Goal: Task Accomplishment & Management: Use online tool/utility

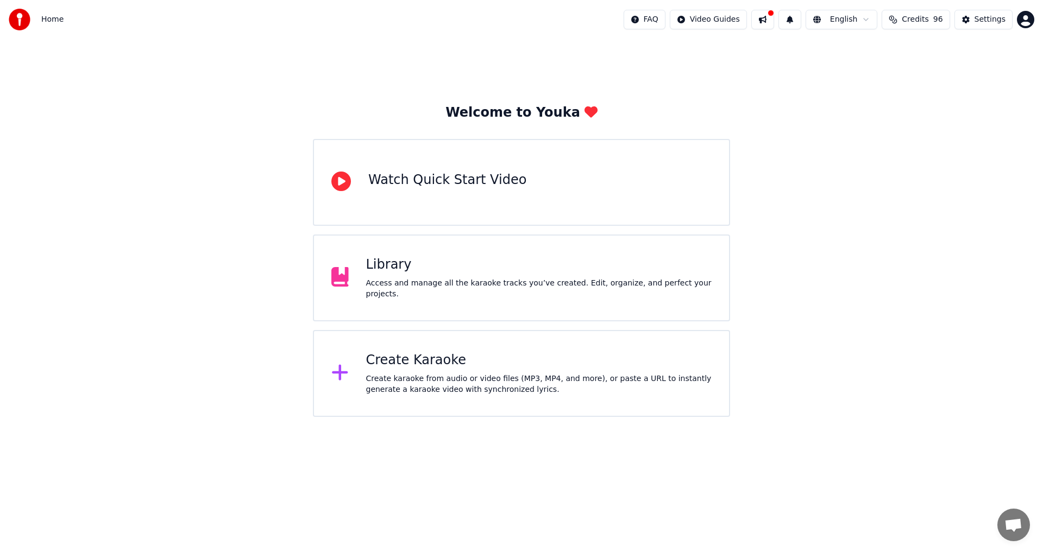
click at [440, 283] on div "Access and manage all the karaoke tracks you’ve created. Edit, organize, and pe…" at bounding box center [539, 289] width 346 height 22
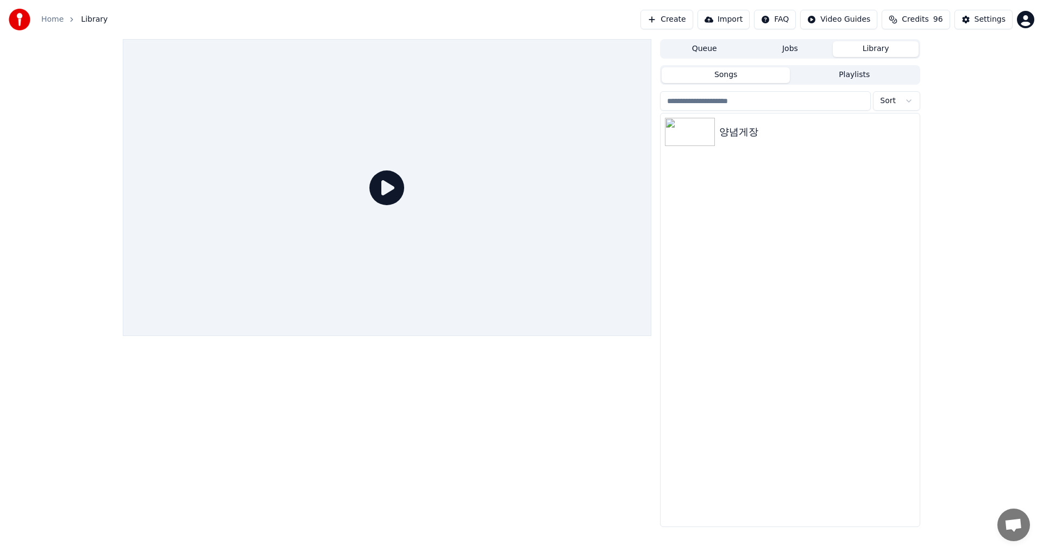
click at [794, 49] on button "Jobs" at bounding box center [790, 49] width 86 height 16
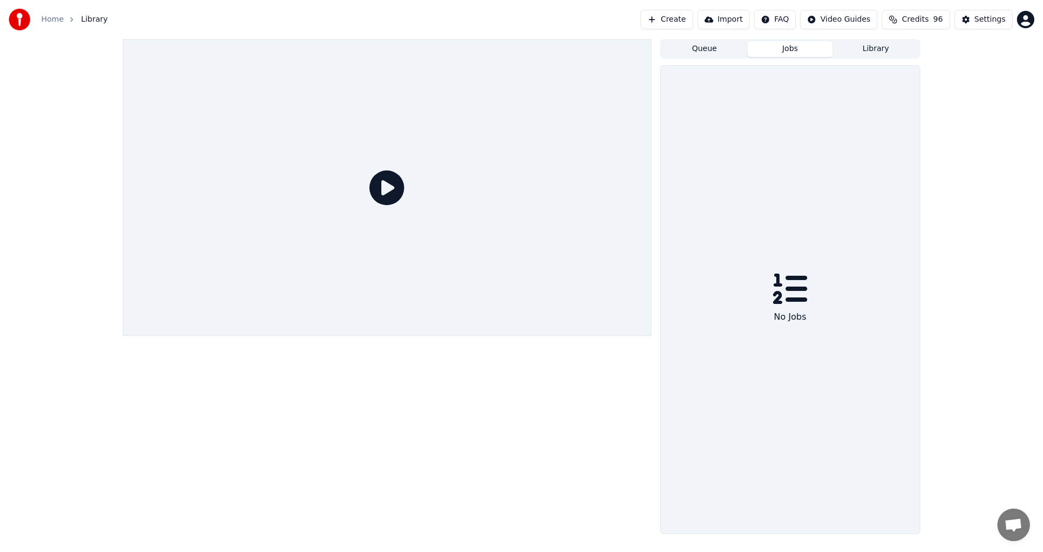
click at [872, 50] on button "Library" at bounding box center [876, 49] width 86 height 16
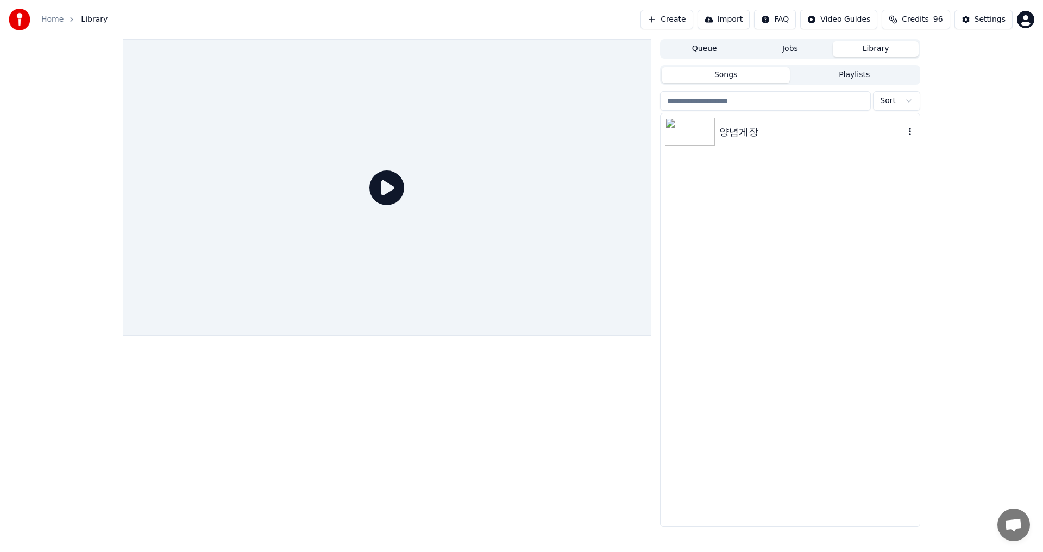
click at [757, 135] on div "양념게장" at bounding box center [811, 131] width 185 height 15
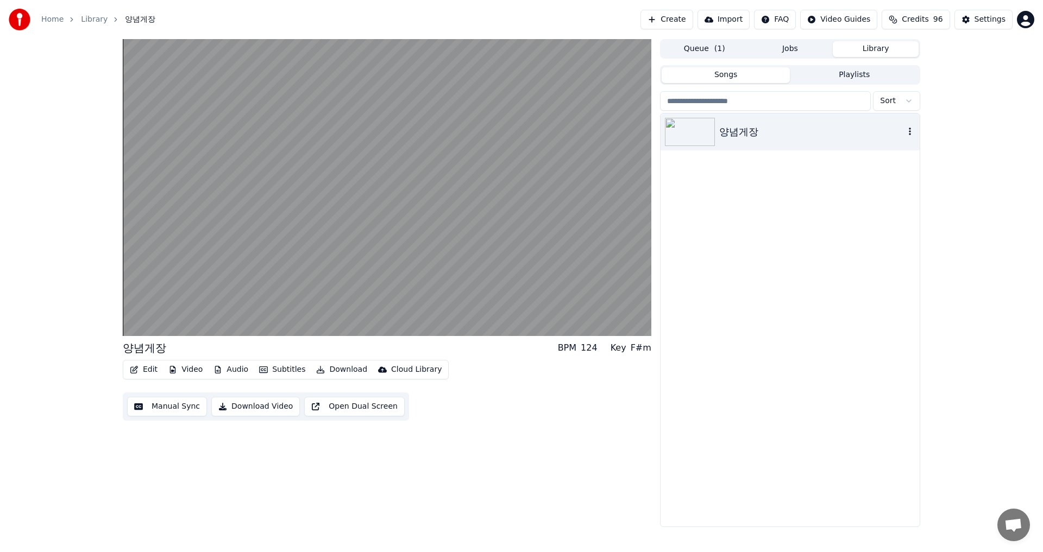
click at [911, 134] on icon "button" at bounding box center [909, 131] width 11 height 9
click at [837, 134] on div "양념게장" at bounding box center [811, 131] width 185 height 15
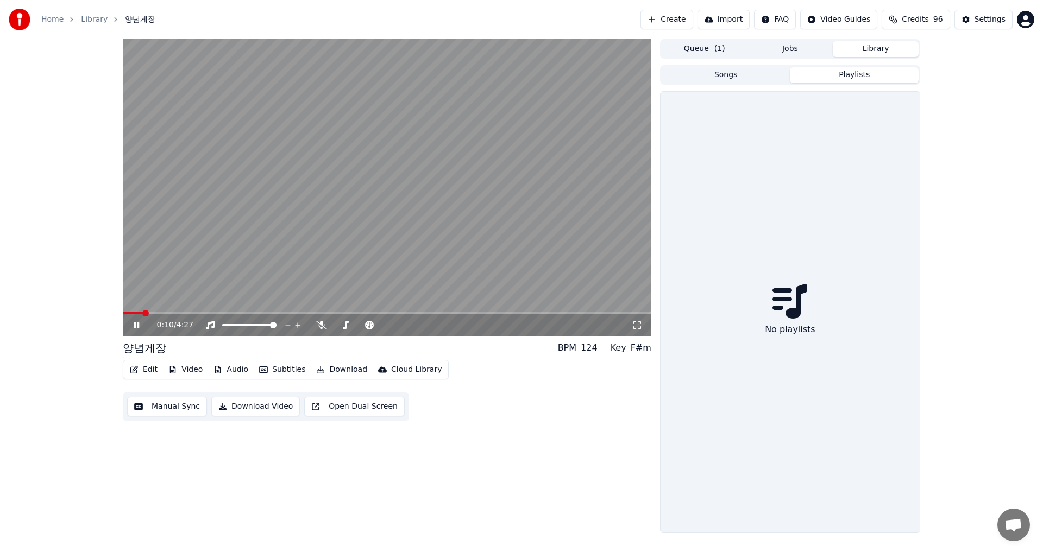
click at [859, 74] on button "Playlists" at bounding box center [854, 75] width 129 height 16
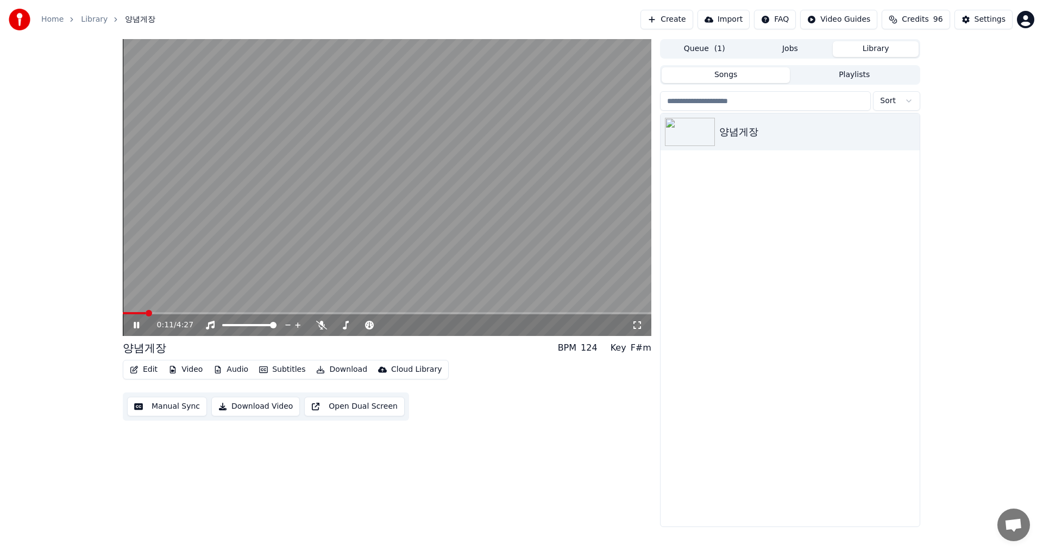
click at [726, 77] on button "Songs" at bounding box center [725, 75] width 129 height 16
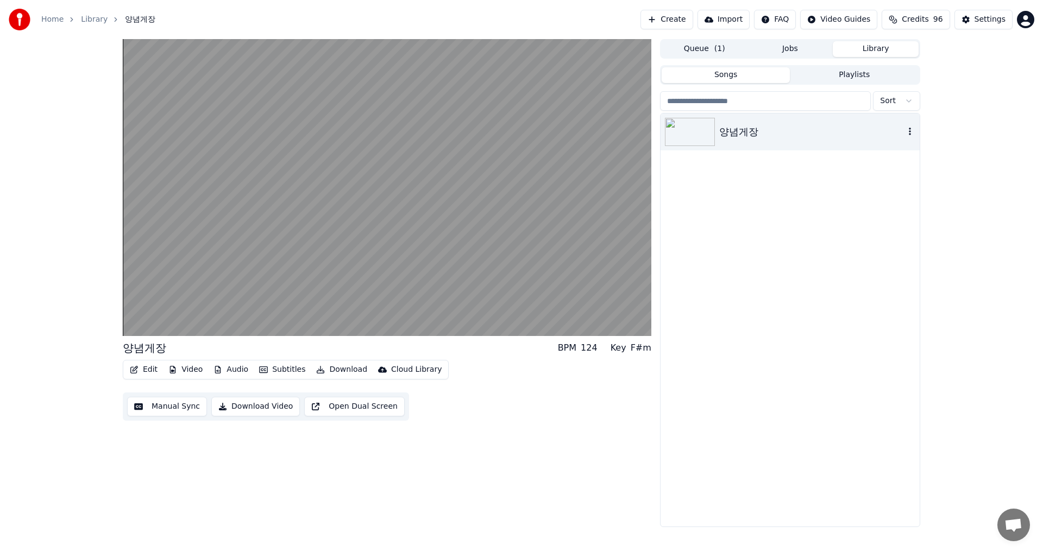
click at [726, 138] on div "양념게장" at bounding box center [811, 131] width 185 height 15
click at [734, 126] on div "양념게장" at bounding box center [811, 131] width 185 height 15
click at [889, 129] on div "양념게장" at bounding box center [811, 131] width 185 height 15
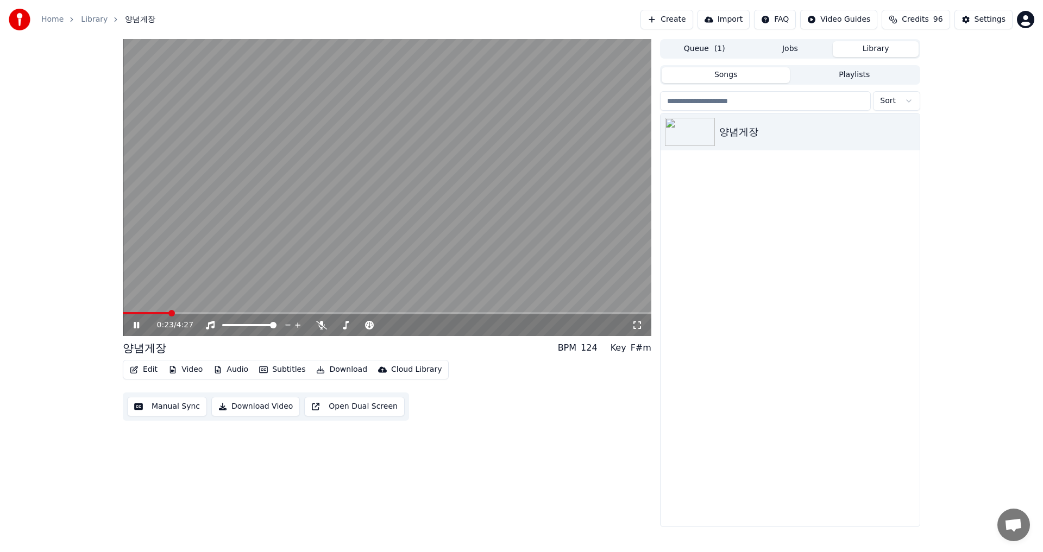
click at [139, 328] on icon at bounding box center [136, 325] width 5 height 7
click at [907, 100] on html "Home Library 양념게장 Create Import FAQ Video Guides Credits 96 Settings 0:23 / 4:2…" at bounding box center [521, 276] width 1043 height 552
click at [872, 130] on div "양념게장" at bounding box center [811, 131] width 185 height 15
click at [896, 130] on div "양념게장" at bounding box center [811, 131] width 185 height 15
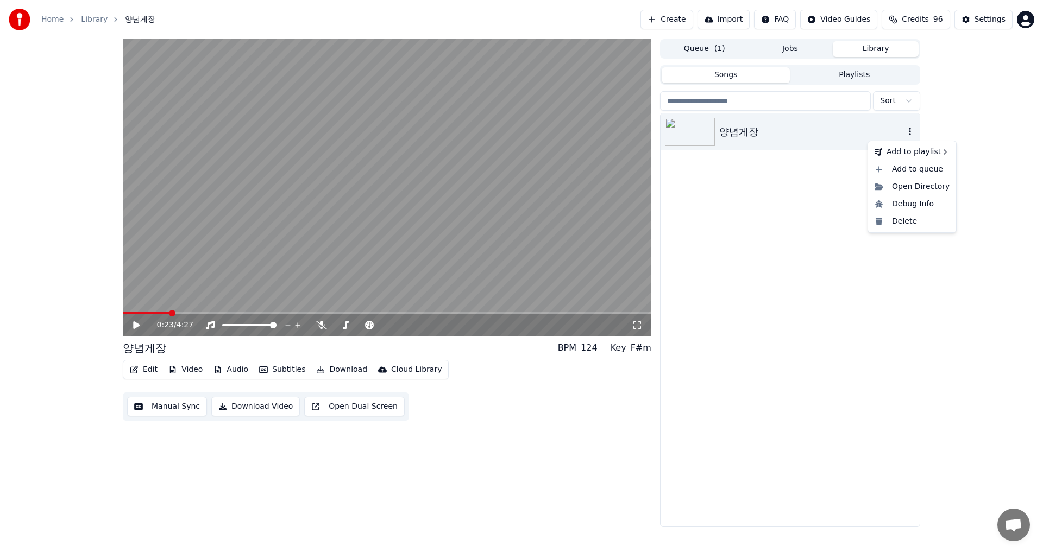
click at [910, 133] on icon "button" at bounding box center [909, 131] width 11 height 9
click at [712, 46] on button "Queue ( 1 )" at bounding box center [704, 49] width 86 height 16
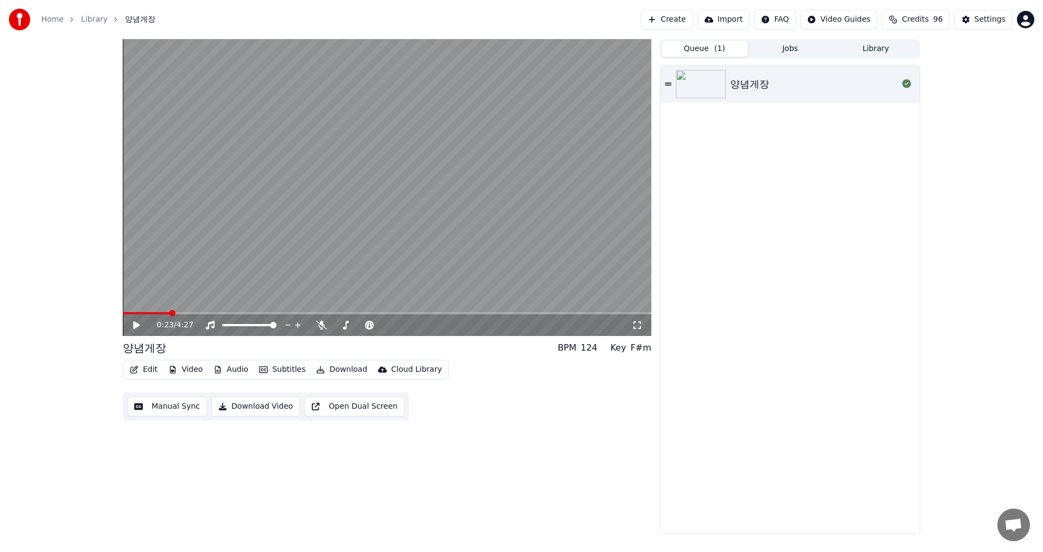
click at [894, 48] on button "Library" at bounding box center [876, 49] width 86 height 16
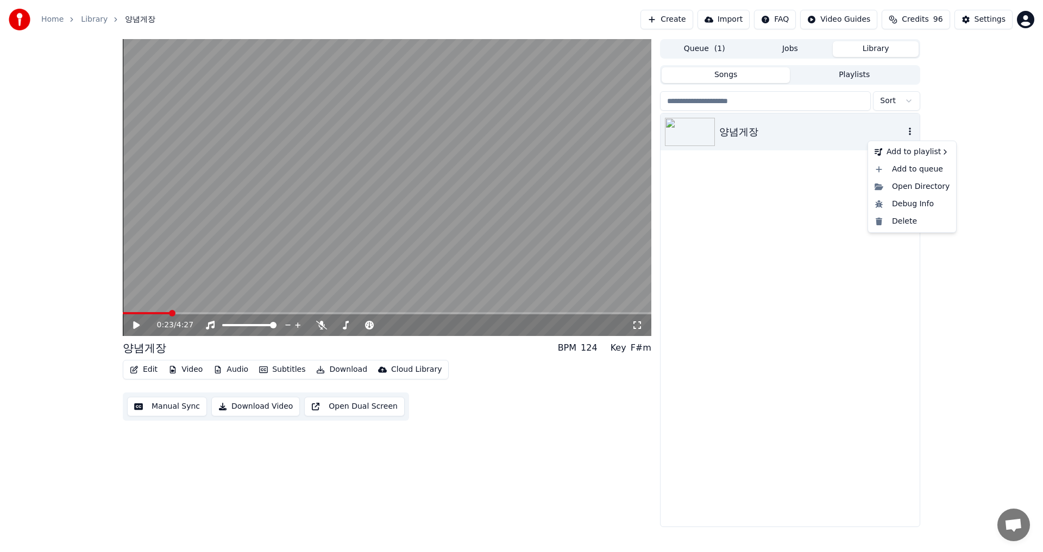
click at [910, 133] on icon "button" at bounding box center [910, 132] width 2 height 8
click at [908, 130] on icon "button" at bounding box center [909, 131] width 11 height 9
click at [902, 188] on div "Open Directory" at bounding box center [912, 186] width 84 height 17
click at [977, 280] on div "0:23 / 4:27 양념게장 BPM 124 Key F#m Edit Video Audio Subtitles Download Cloud Libr…" at bounding box center [521, 283] width 1043 height 488
click at [339, 370] on button "Download" at bounding box center [342, 369] width 60 height 15
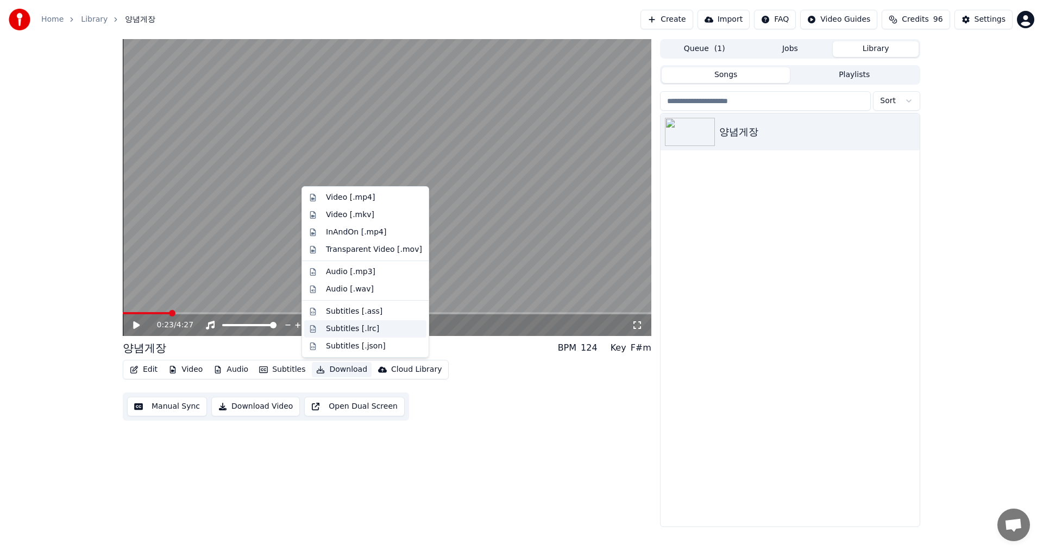
click at [344, 332] on div "Subtitles [.lrc]" at bounding box center [352, 329] width 53 height 11
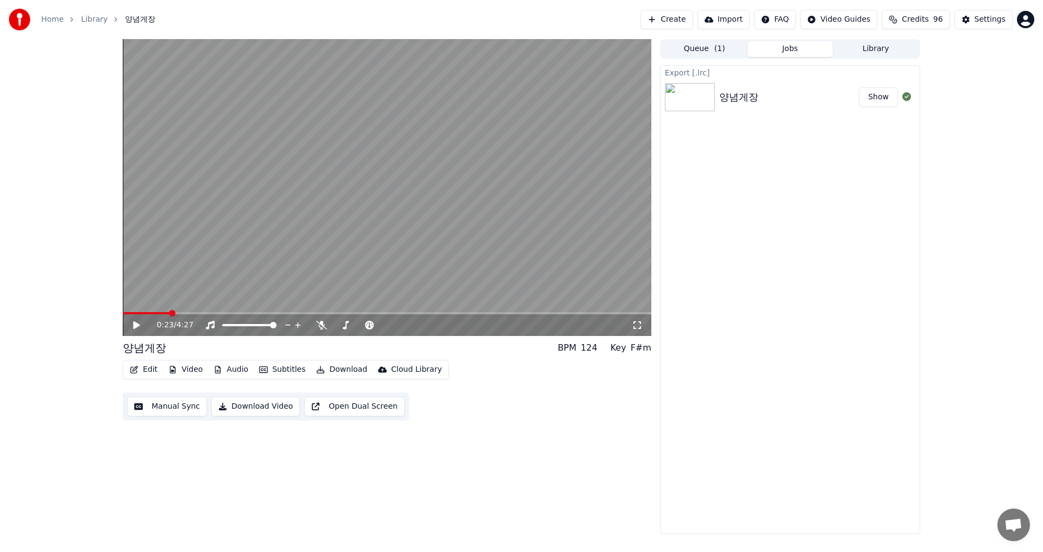
click at [872, 96] on button "Show" at bounding box center [878, 97] width 39 height 20
click at [999, 22] on div "Settings" at bounding box center [989, 19] width 31 height 11
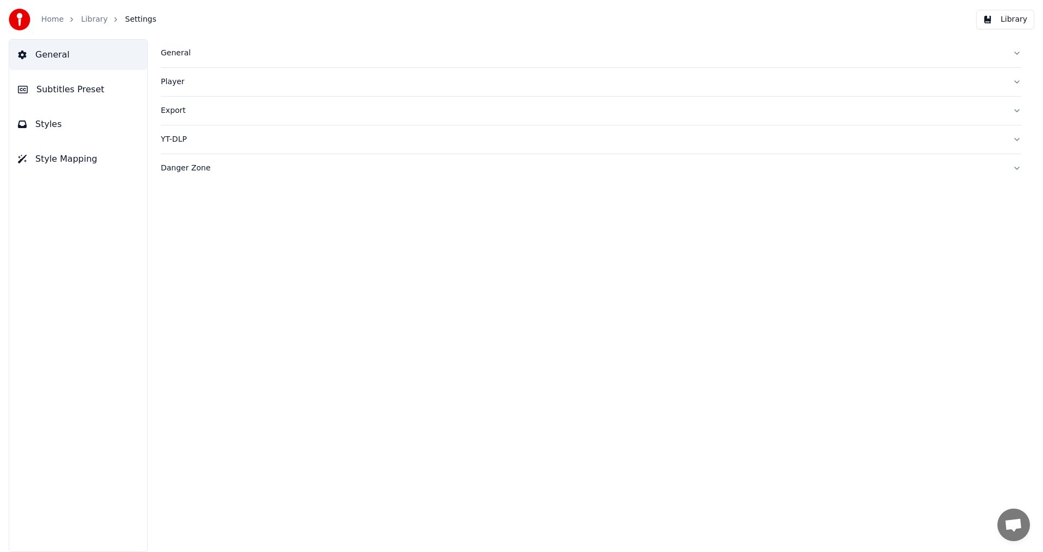
click at [87, 98] on button "Subtitles Preset" at bounding box center [78, 89] width 138 height 30
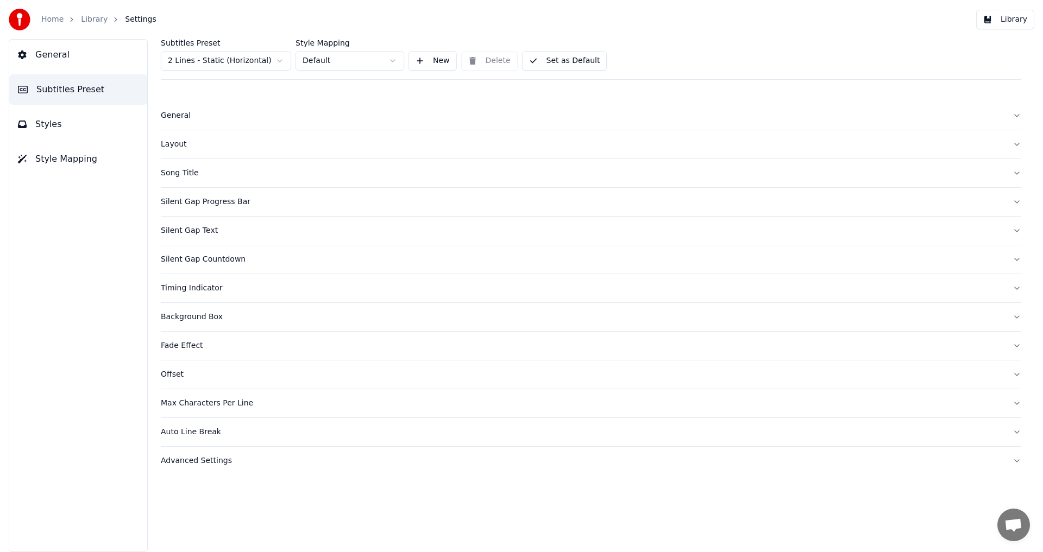
click at [79, 55] on button "General" at bounding box center [78, 55] width 138 height 30
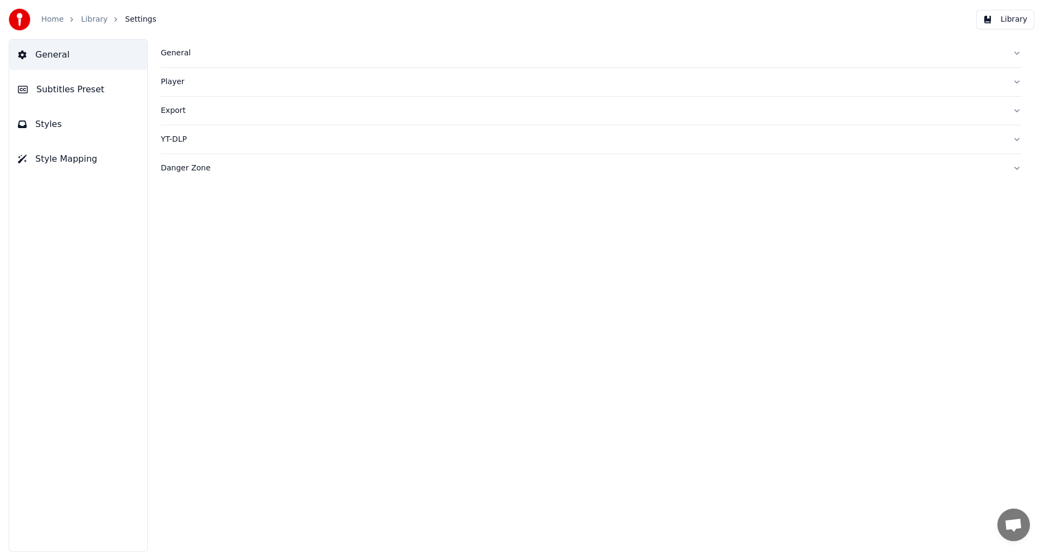
click at [171, 115] on div "Export" at bounding box center [582, 110] width 843 height 11
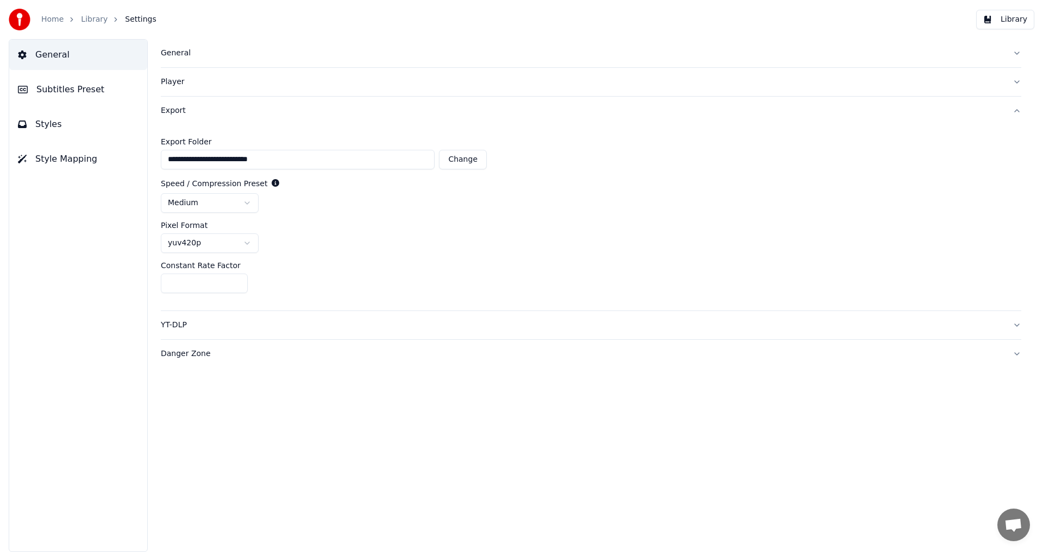
click at [477, 167] on button "Change" at bounding box center [463, 160] width 48 height 20
click at [452, 159] on button "Change" at bounding box center [463, 160] width 48 height 20
type input "**********"
click at [407, 253] on div "yuv420p" at bounding box center [591, 244] width 860 height 20
click at [638, 388] on div "**********" at bounding box center [591, 295] width 904 height 513
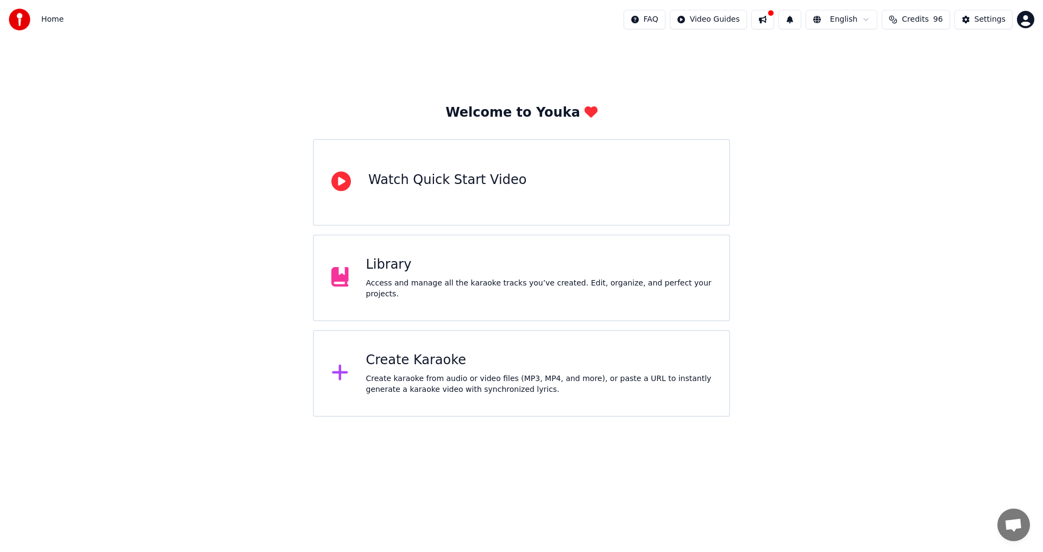
click at [433, 370] on div "Create Karaoke Create karaoke from audio or video files (MP3, MP4, and more), o…" at bounding box center [539, 373] width 346 height 43
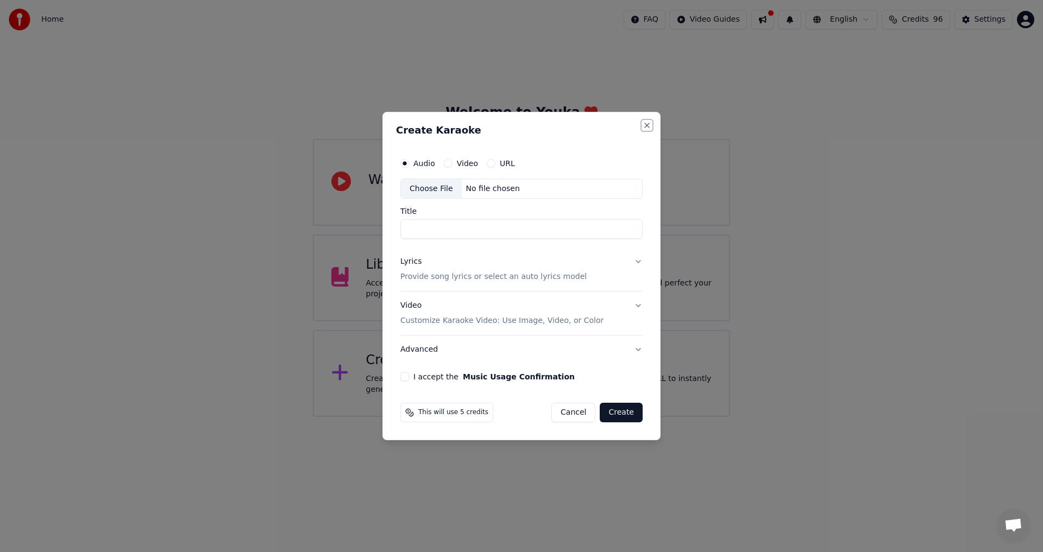
click at [644, 126] on button "Close" at bounding box center [646, 125] width 9 height 9
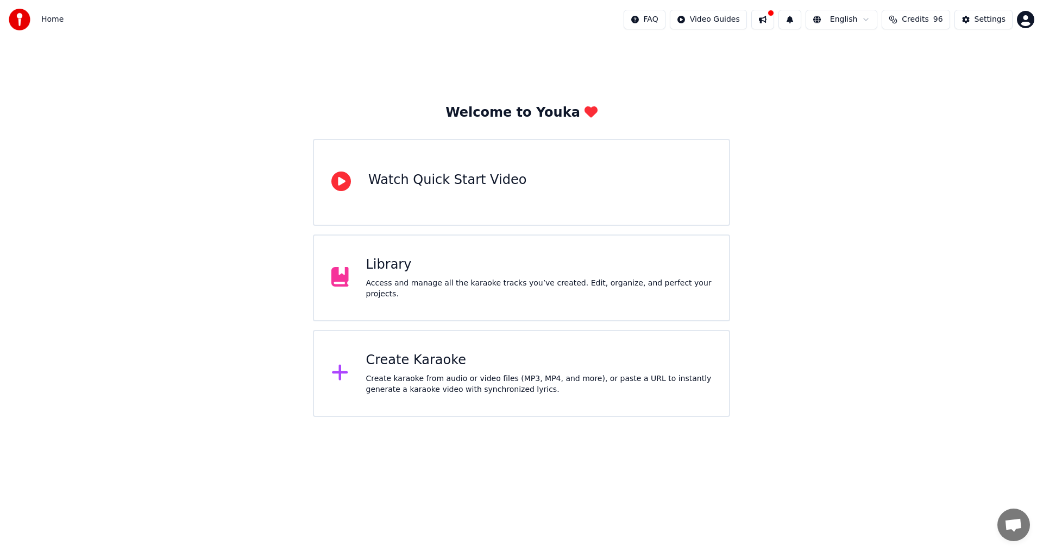
click at [382, 281] on div "Library Access and manage all the karaoke tracks you’ve created. Edit, organize…" at bounding box center [539, 277] width 346 height 43
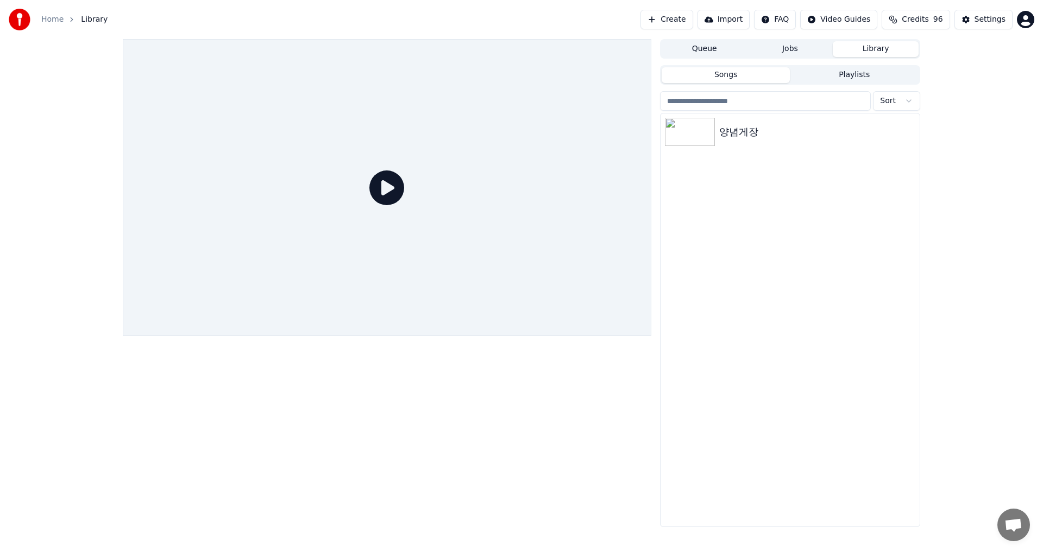
click at [685, 16] on button "Create" at bounding box center [666, 20] width 53 height 20
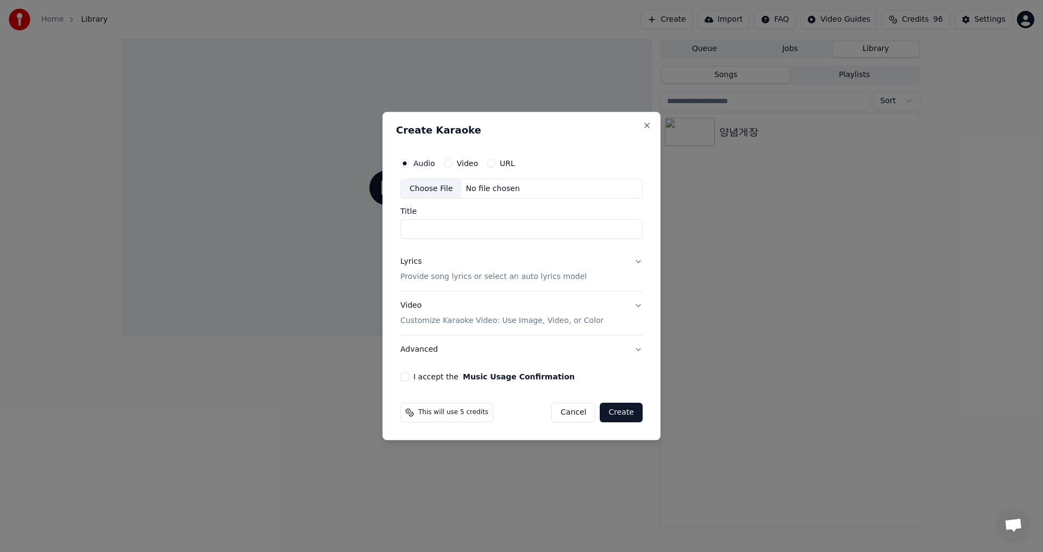
click at [637, 263] on button "Lyrics Provide song lyrics or select an auto lyrics model" at bounding box center [521, 269] width 242 height 43
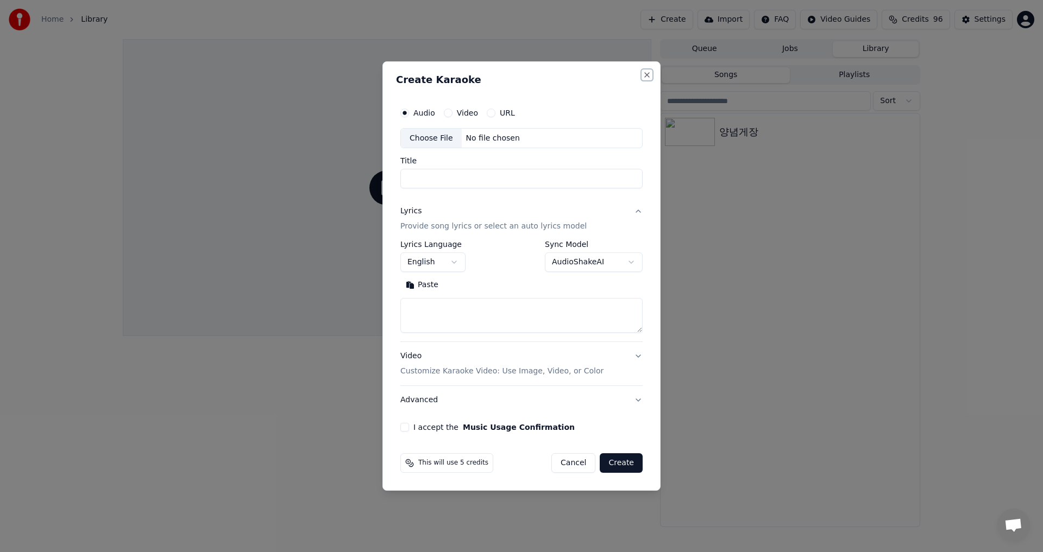
click at [644, 77] on button "Close" at bounding box center [646, 75] width 9 height 9
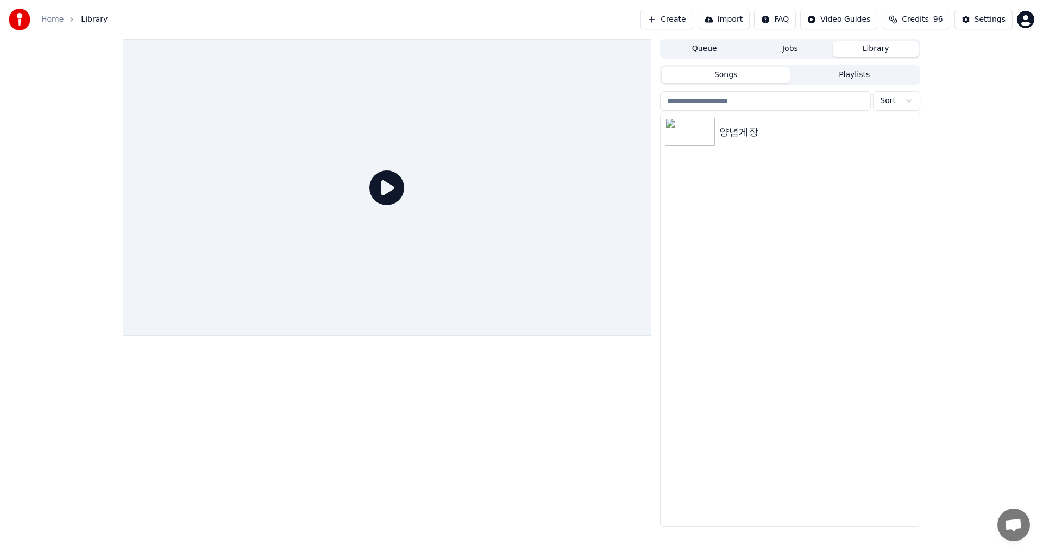
click at [685, 20] on button "Create" at bounding box center [666, 20] width 53 height 20
click at [736, 134] on div "양념게장" at bounding box center [811, 131] width 185 height 15
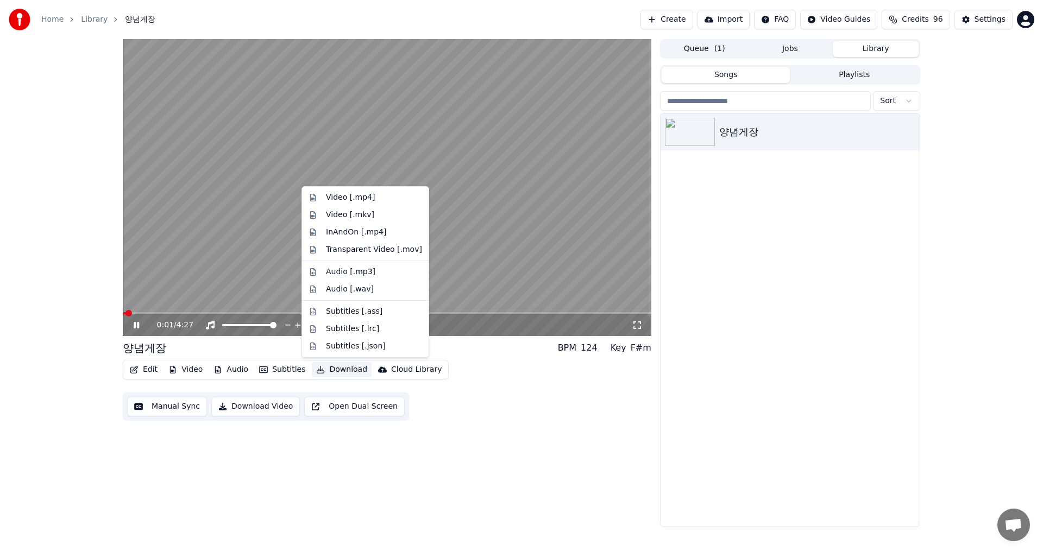
click at [337, 371] on button "Download" at bounding box center [342, 369] width 60 height 15
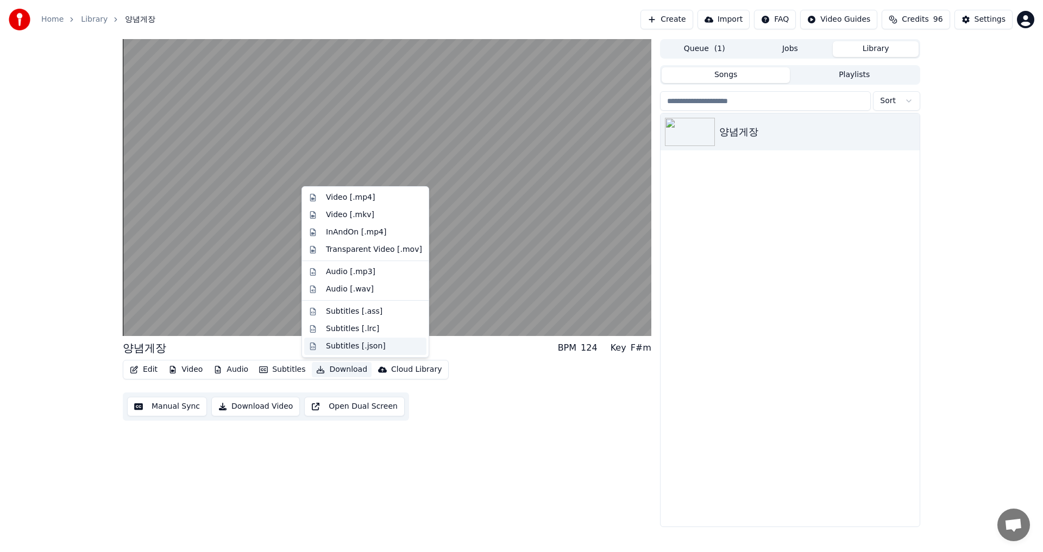
click at [348, 346] on div "Subtitles [.json]" at bounding box center [356, 346] width 60 height 11
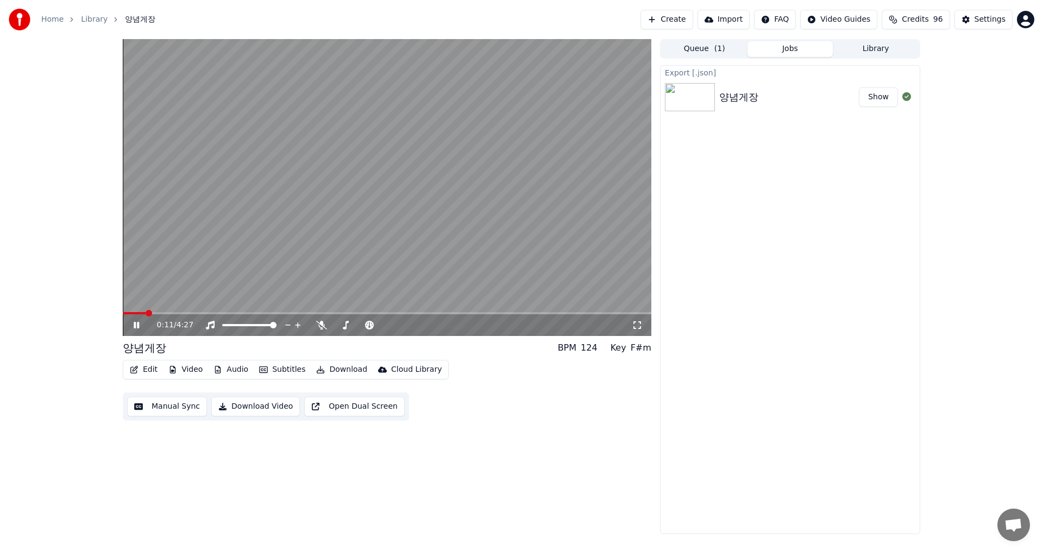
click at [135, 325] on icon at bounding box center [144, 325] width 26 height 9
click at [345, 370] on button "Download" at bounding box center [342, 369] width 60 height 15
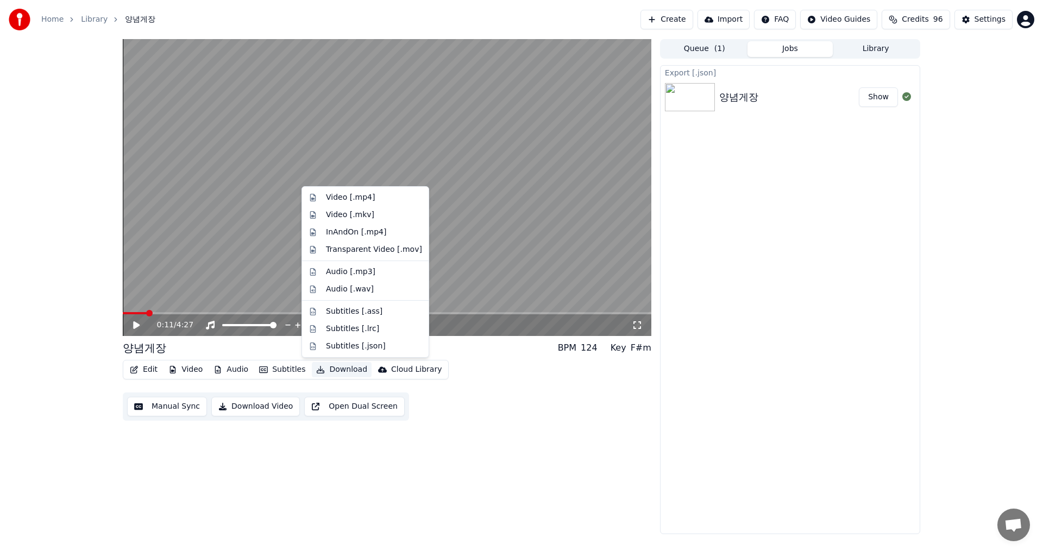
click at [590, 442] on div "0:11 / 4:27 양념게장 BPM 124 Key F#m Edit Video Audio Subtitles Download Cloud Libr…" at bounding box center [387, 286] width 528 height 495
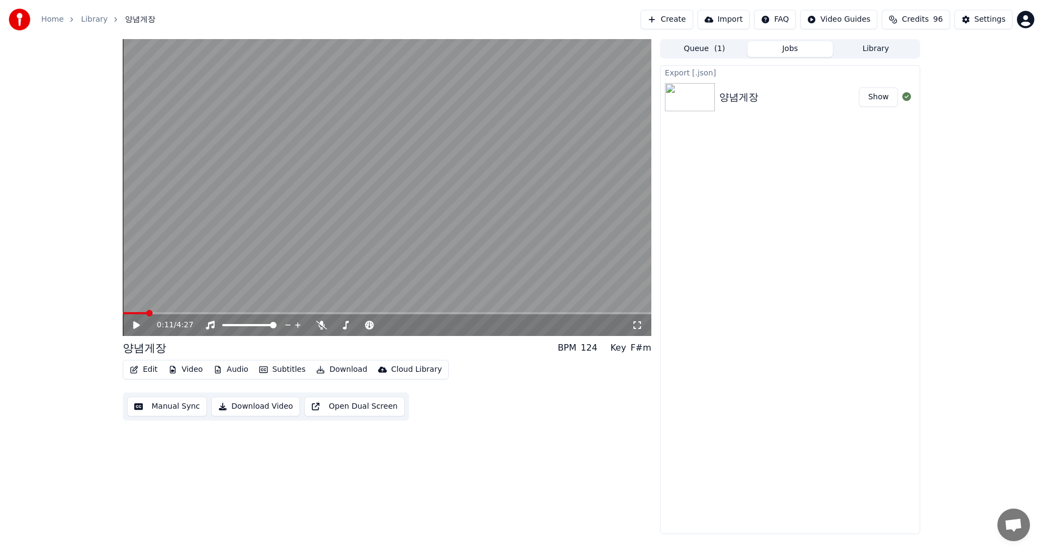
click at [691, 21] on button "Create" at bounding box center [666, 20] width 53 height 20
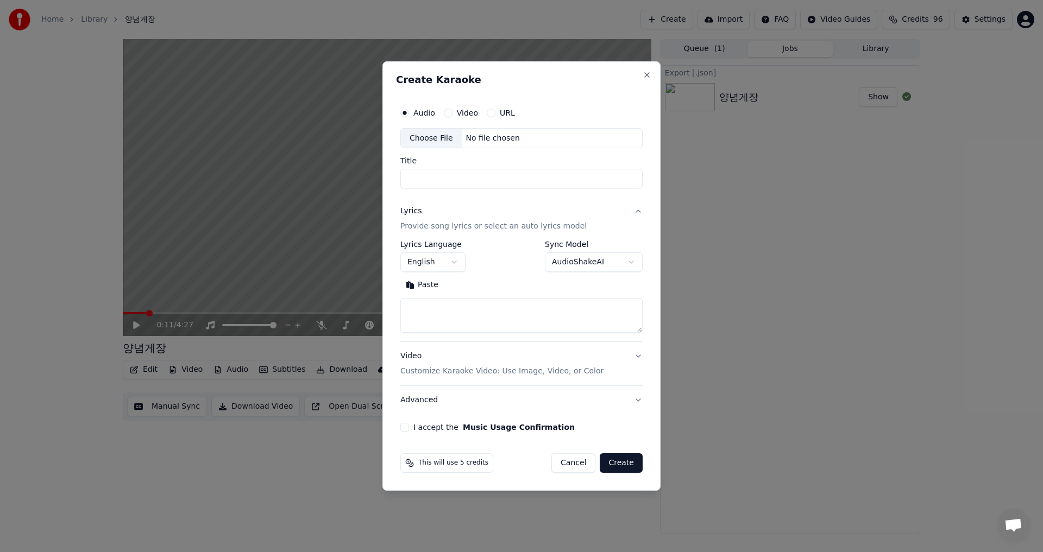
click at [520, 178] on input "Title" at bounding box center [521, 179] width 242 height 20
type input "***"
click at [455, 260] on button "English" at bounding box center [432, 263] width 65 height 20
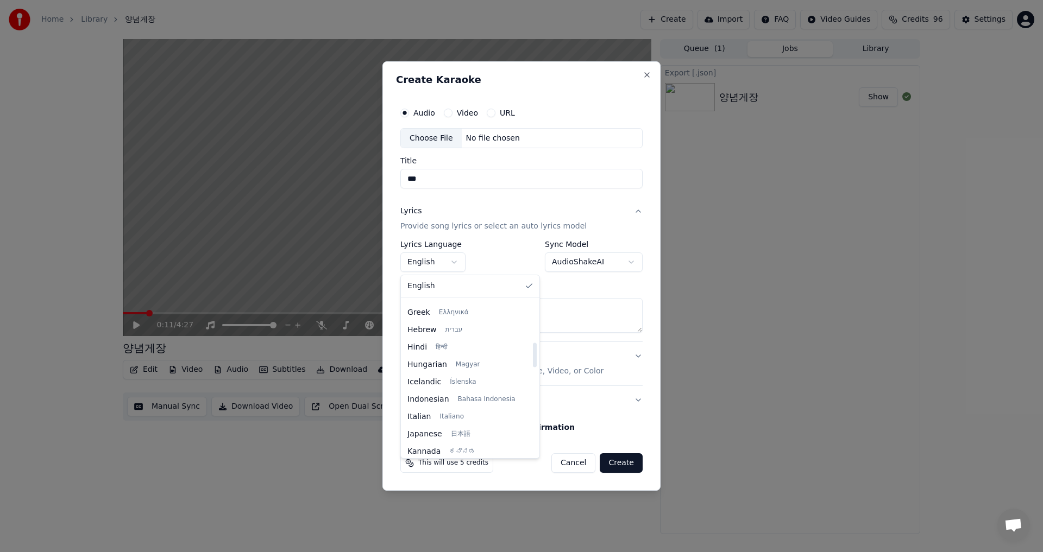
scroll to position [434, 0]
select select "**"
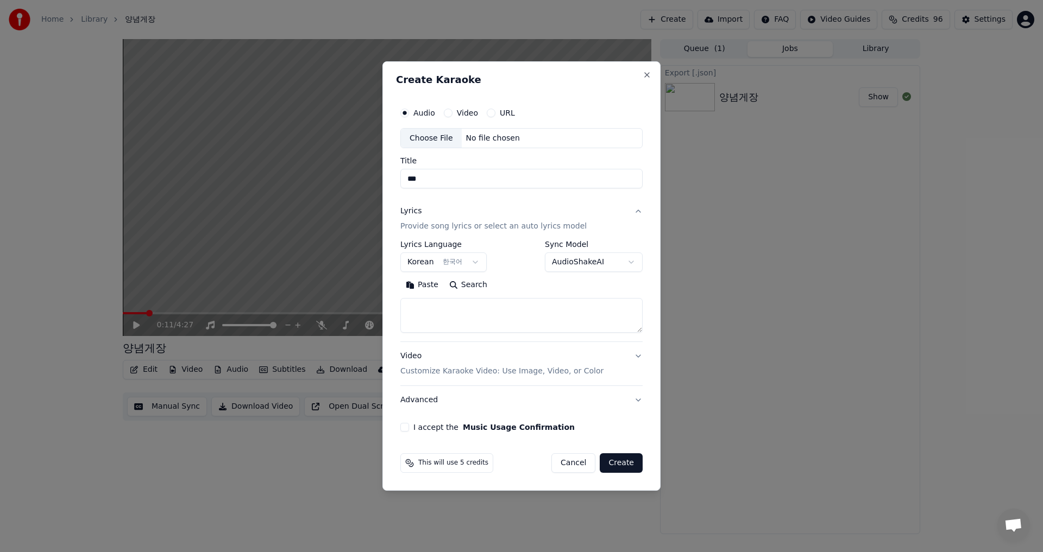
click at [611, 261] on body "**********" at bounding box center [521, 276] width 1043 height 552
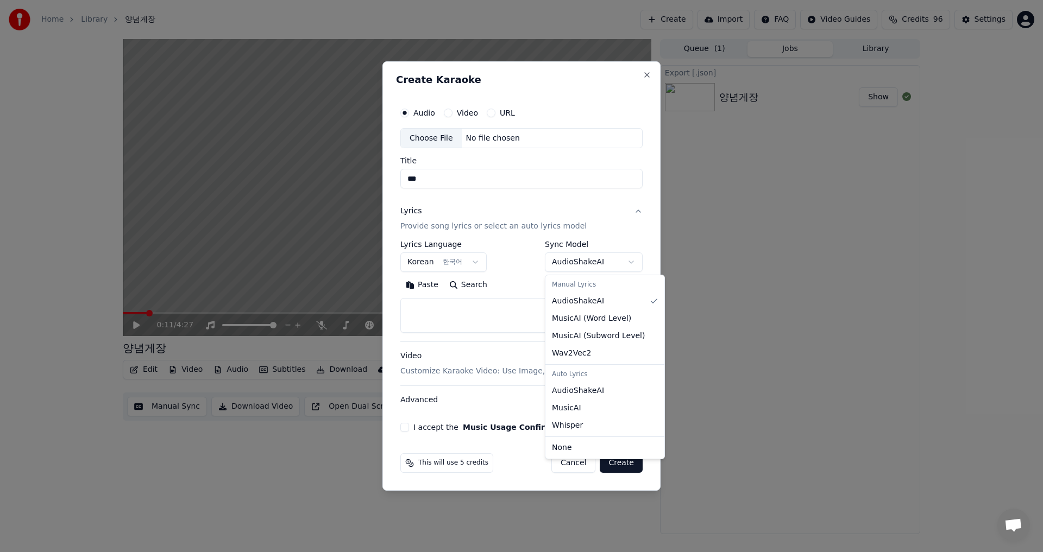
select select "**********"
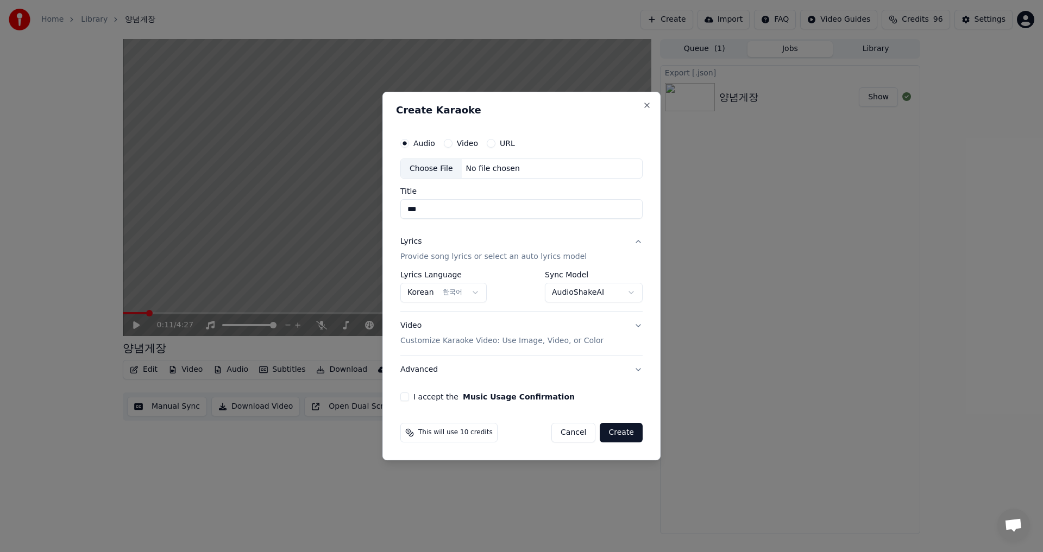
click at [640, 326] on button "Video Customize Karaoke Video: Use Image, Video, or Color" at bounding box center [521, 333] width 242 height 43
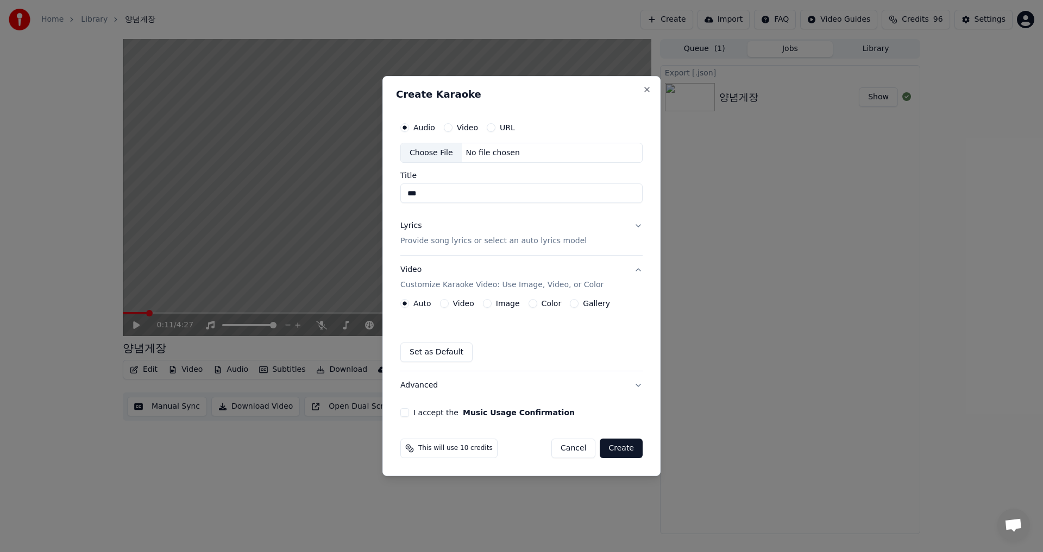
drag, startPoint x: 585, startPoint y: 267, endPoint x: 578, endPoint y: 268, distance: 7.2
click at [578, 268] on div "Video Customize Karaoke Video: Use Image, Video, or Color" at bounding box center [501, 278] width 203 height 26
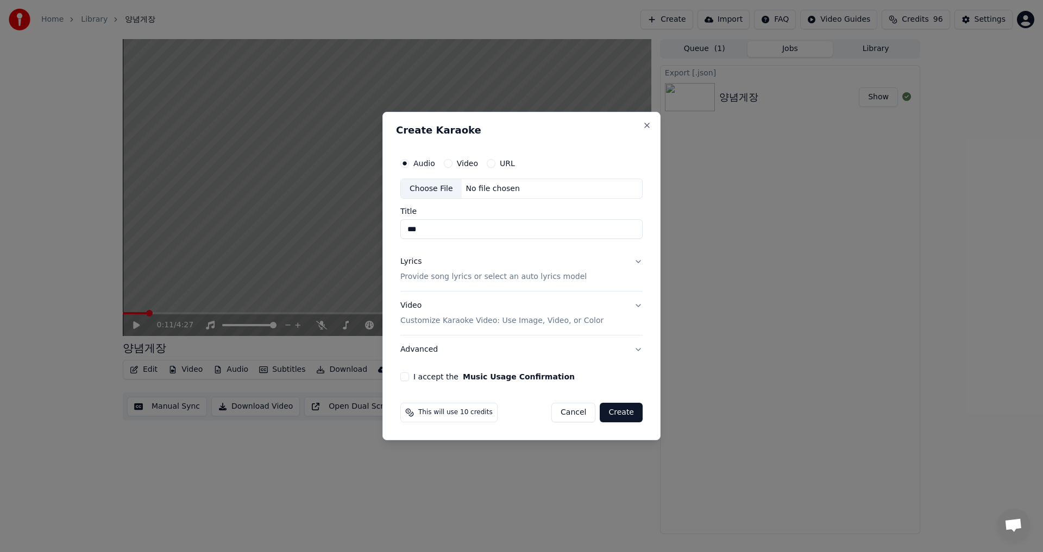
click at [637, 306] on button "Video Customize Karaoke Video: Use Image, Video, or Color" at bounding box center [521, 313] width 242 height 43
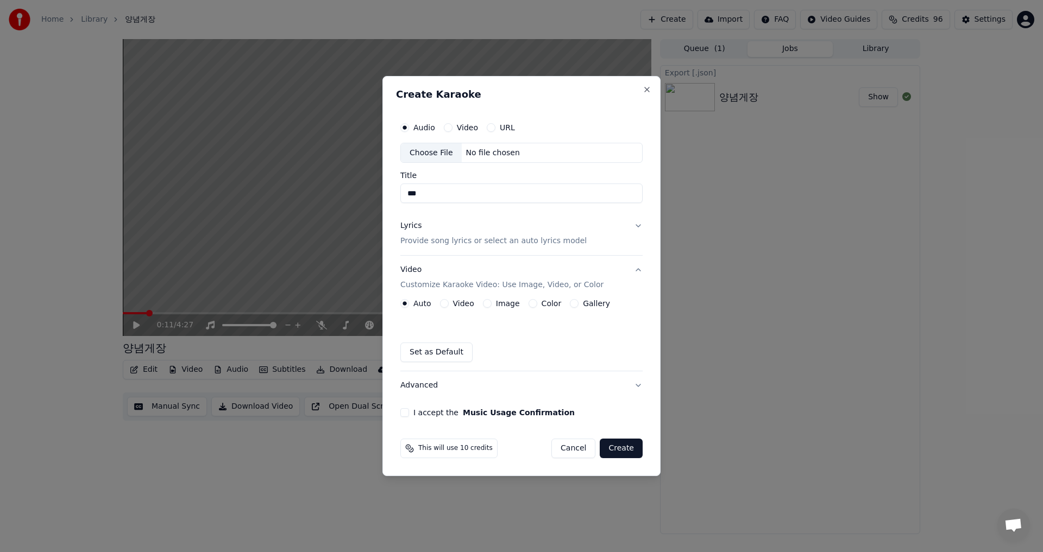
click at [530, 304] on button "Color" at bounding box center [532, 303] width 9 height 9
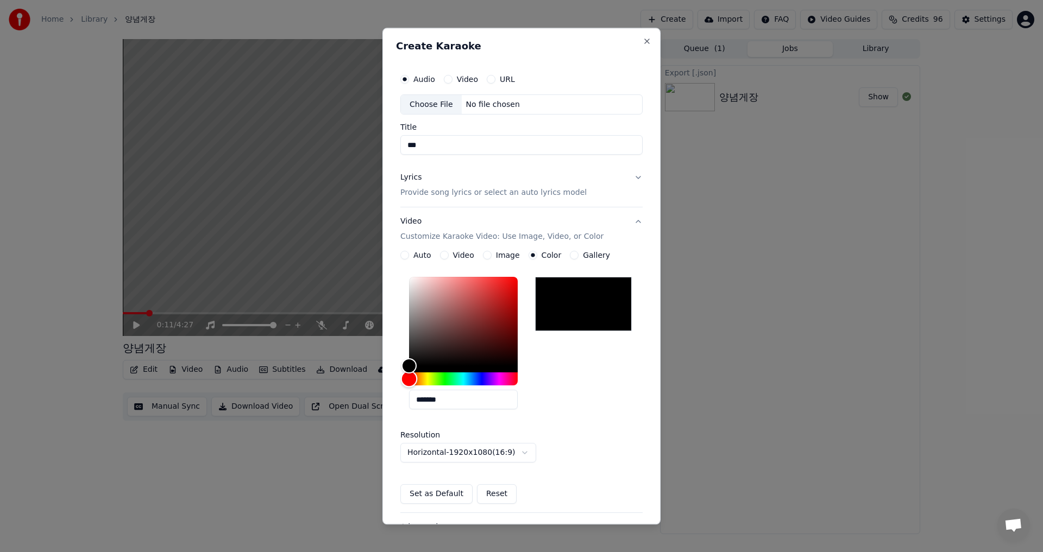
click at [445, 379] on div "Hue" at bounding box center [463, 379] width 109 height 13
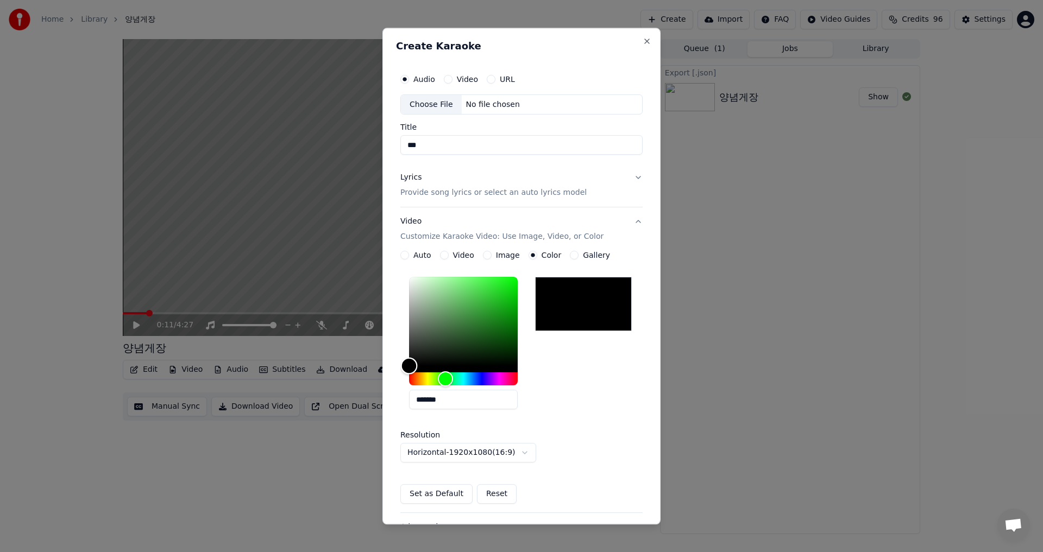
type input "*******"
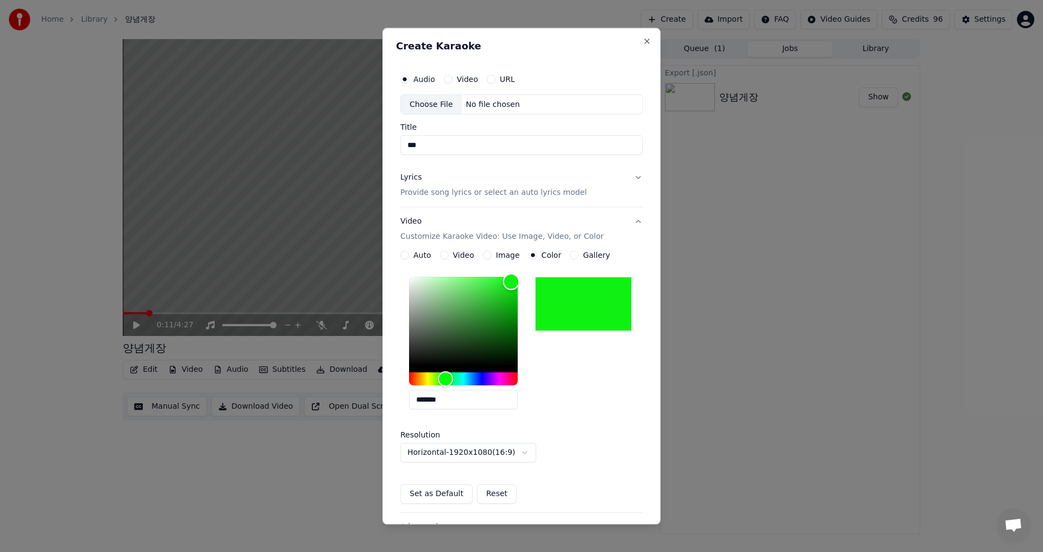
click at [511, 282] on div "Color" at bounding box center [463, 322] width 109 height 89
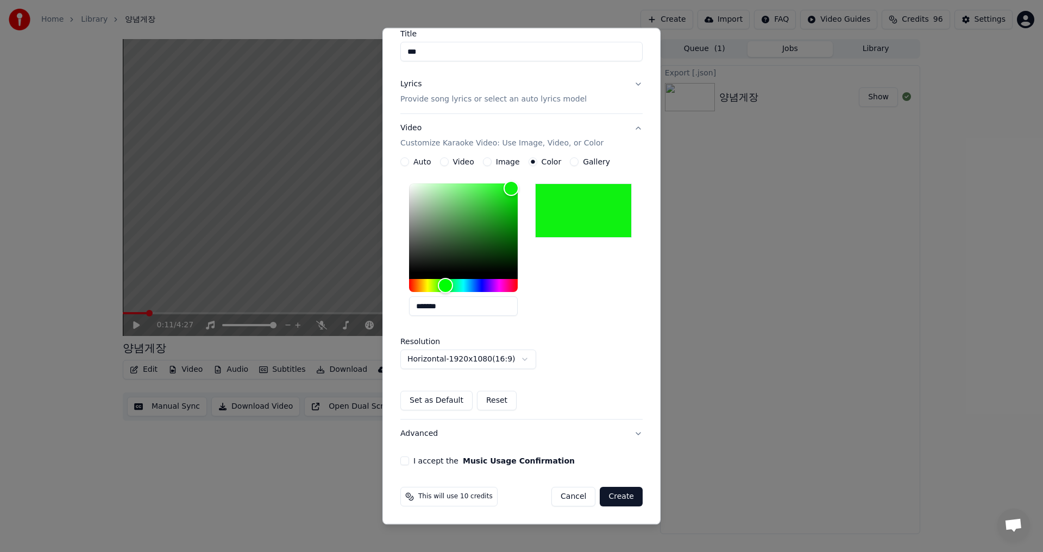
click at [607, 382] on div "**********" at bounding box center [521, 284] width 242 height 253
click at [629, 437] on button "Advanced" at bounding box center [521, 434] width 242 height 28
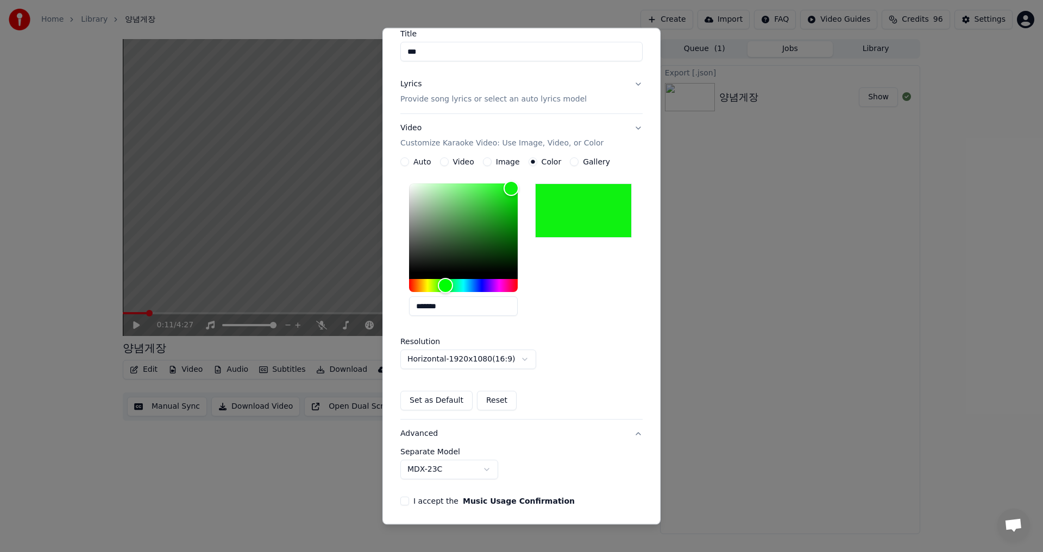
scroll to position [0, 0]
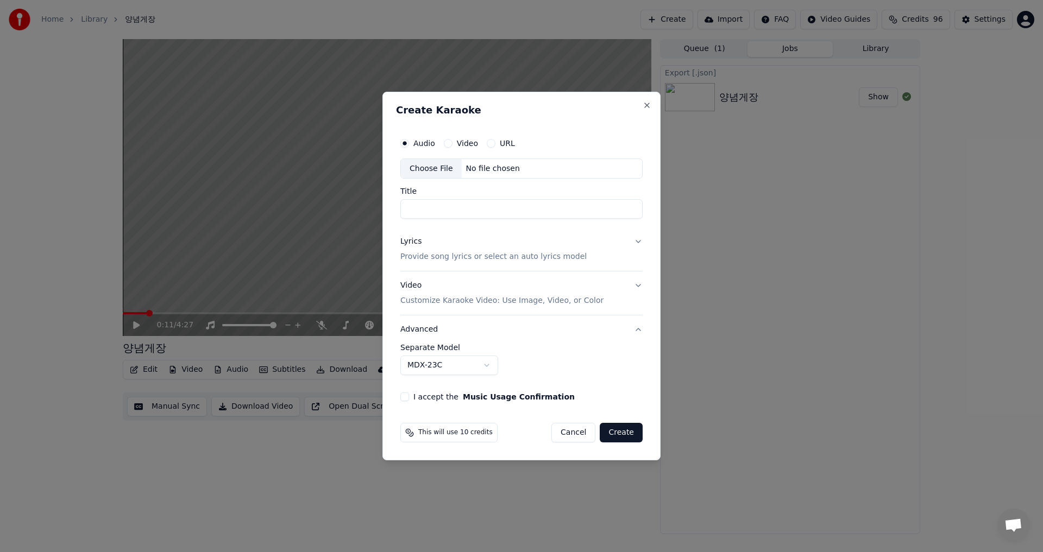
drag, startPoint x: 395, startPoint y: 468, endPoint x: 511, endPoint y: 392, distance: 138.9
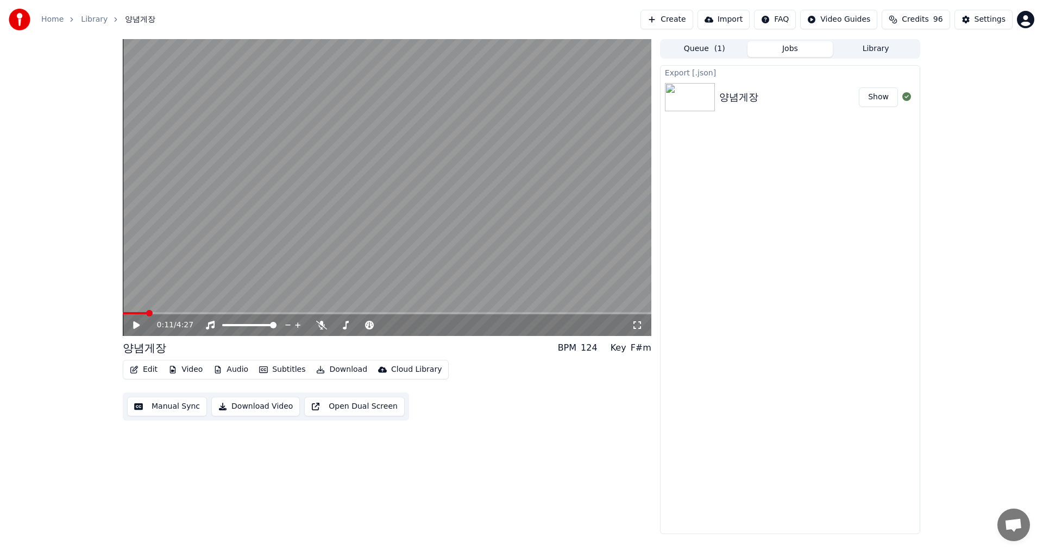
click at [143, 371] on button "Edit" at bounding box center [143, 369] width 36 height 15
click at [742, 314] on div "Export [.json] 양념게장 Show" at bounding box center [790, 299] width 260 height 469
click at [972, 20] on button "Settings" at bounding box center [983, 20] width 58 height 20
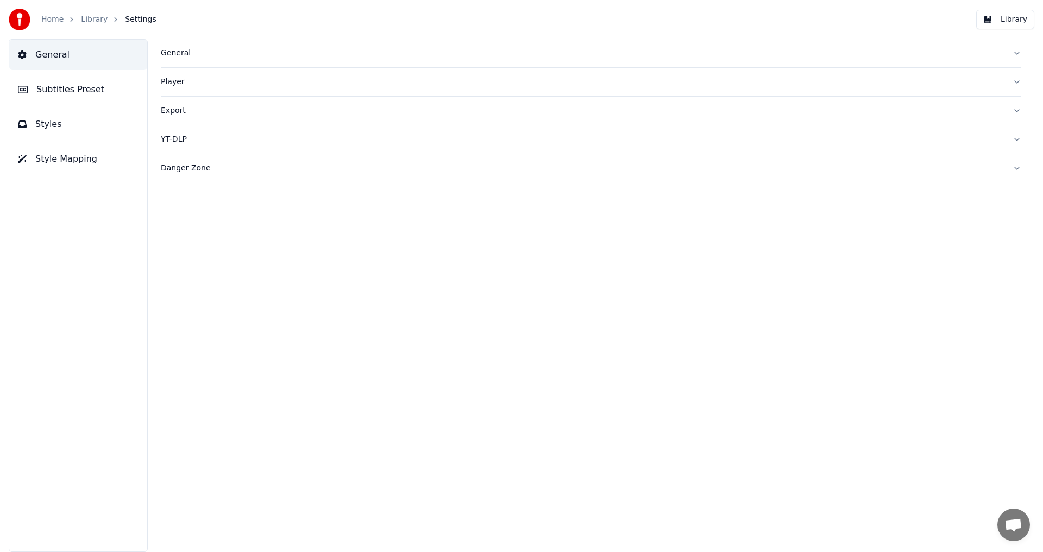
click at [182, 52] on div "General" at bounding box center [582, 53] width 843 height 11
click at [81, 93] on span "Subtitles Preset" at bounding box center [70, 89] width 68 height 13
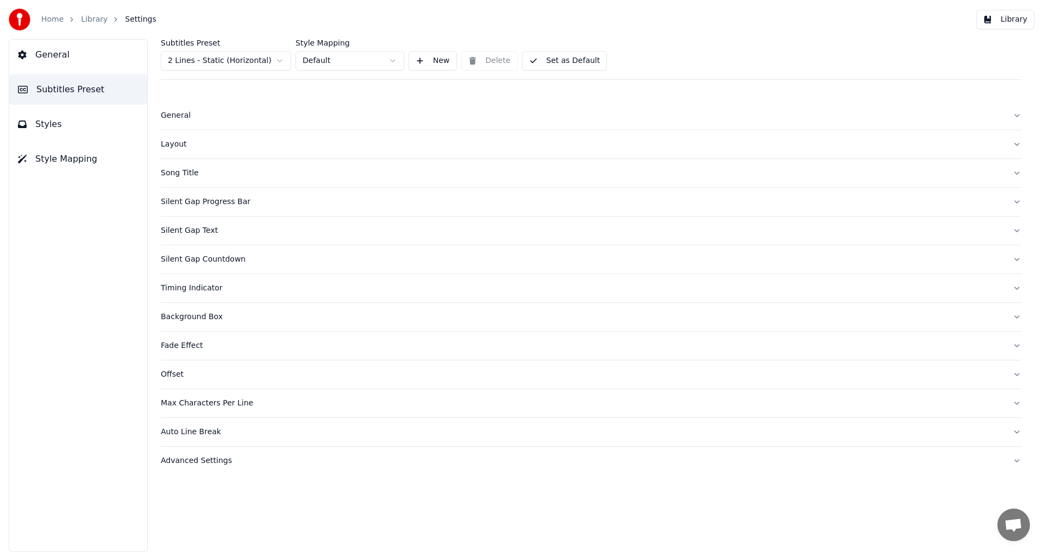
click at [431, 61] on button "New" at bounding box center [432, 61] width 48 height 20
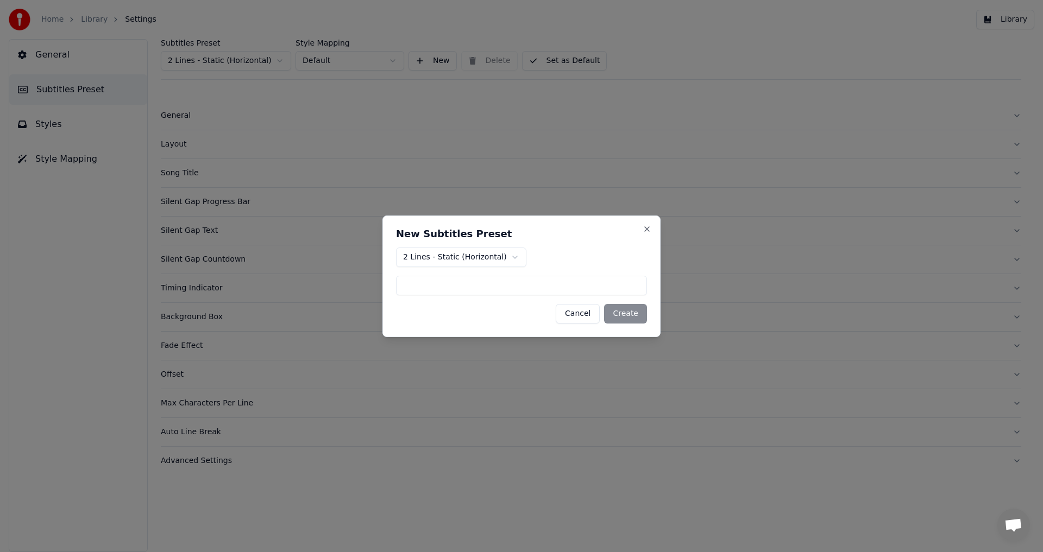
click at [588, 317] on button "Cancel" at bounding box center [578, 314] width 44 height 20
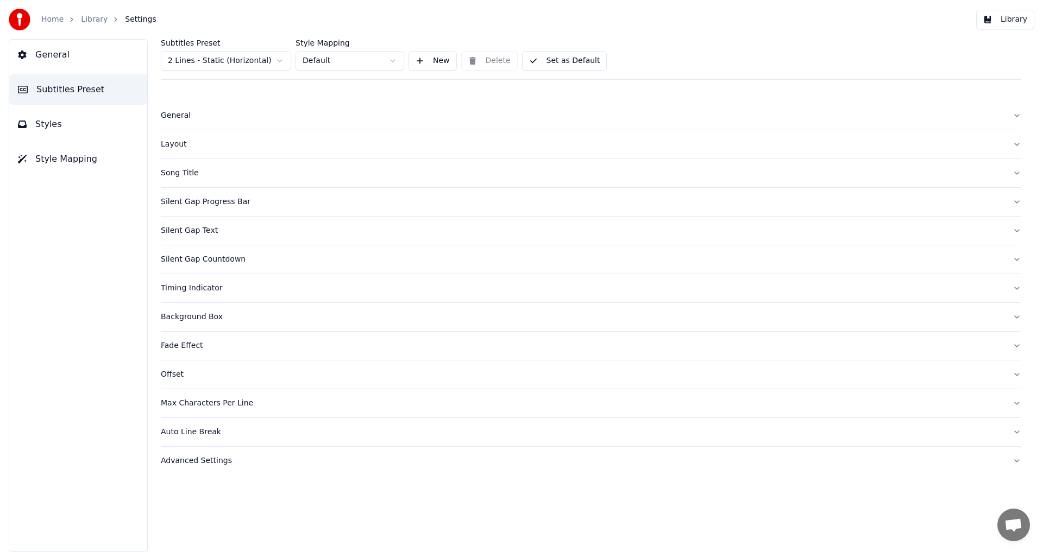
click at [192, 120] on div "General" at bounding box center [582, 115] width 843 height 11
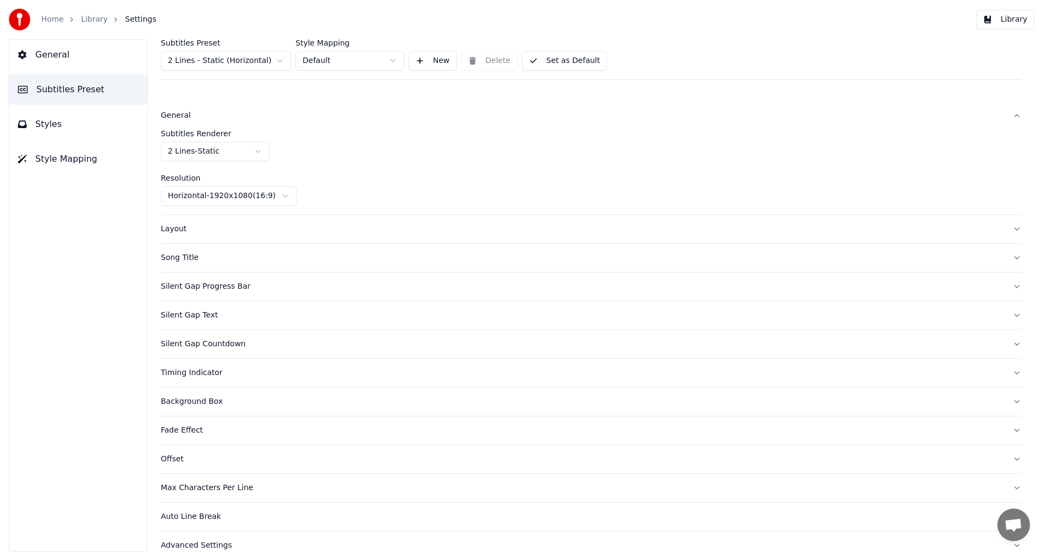
click at [182, 118] on div "General" at bounding box center [582, 115] width 843 height 11
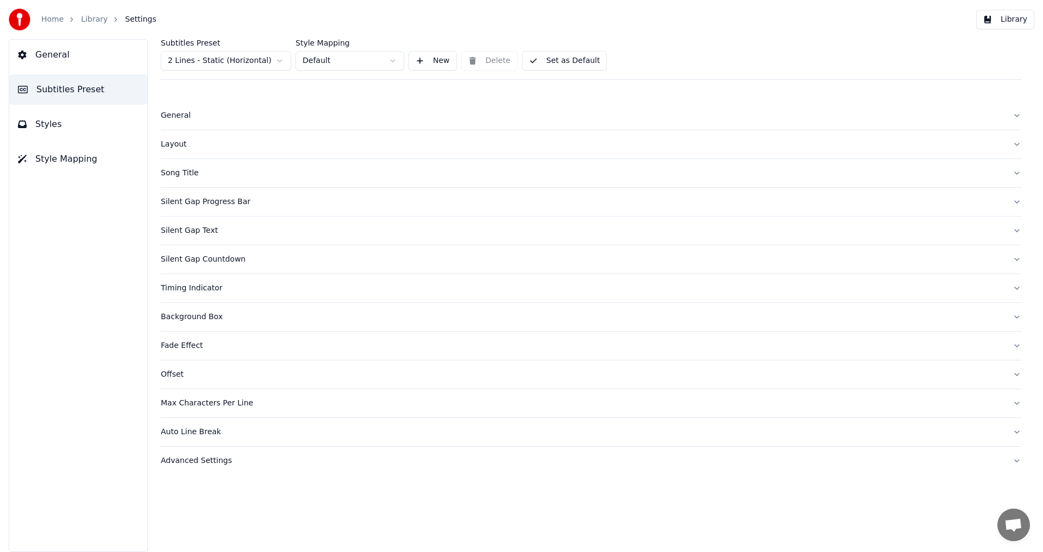
click at [175, 147] on div "Layout" at bounding box center [582, 144] width 843 height 11
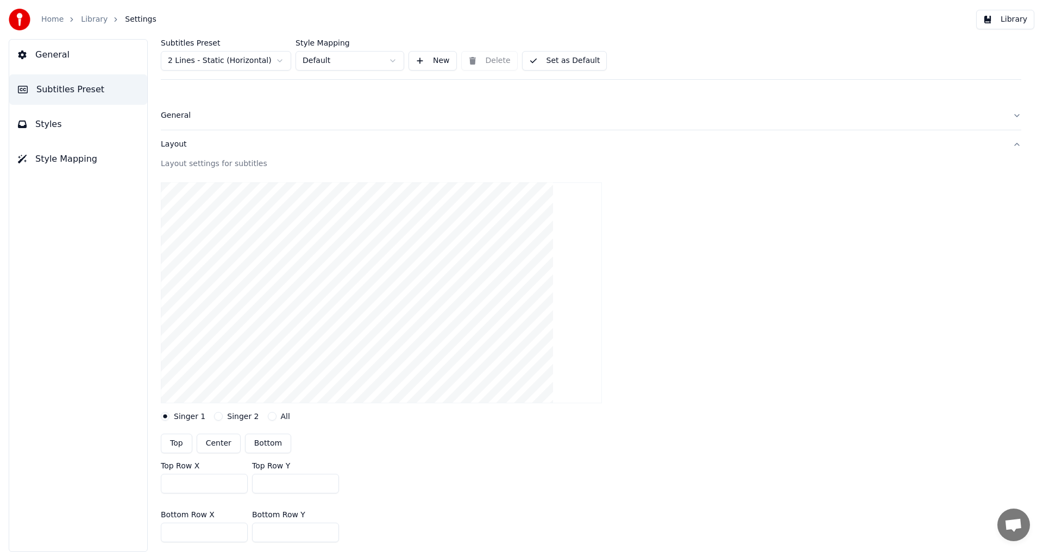
click at [175, 147] on div "Layout" at bounding box center [582, 144] width 843 height 11
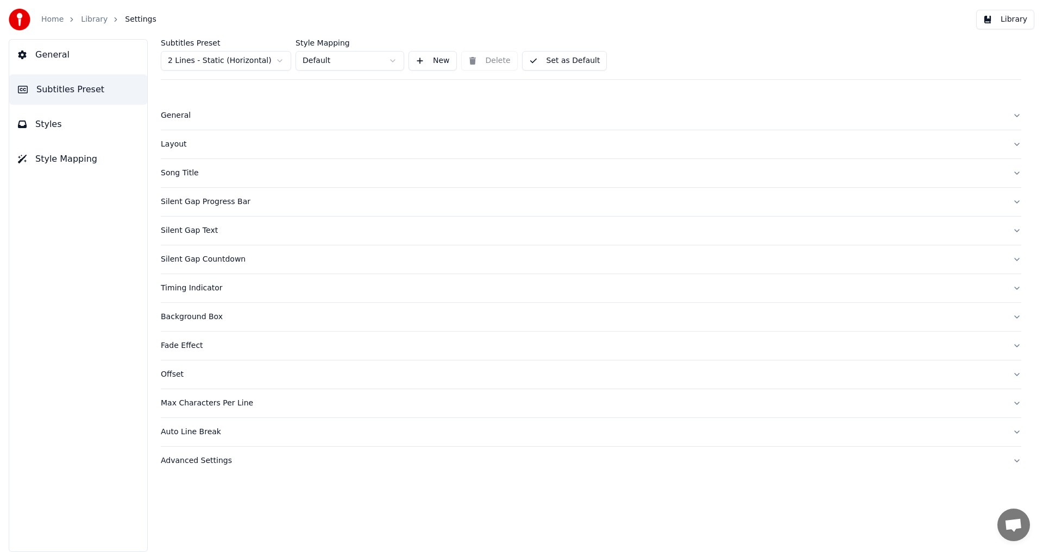
click at [438, 61] on button "New" at bounding box center [432, 61] width 48 height 20
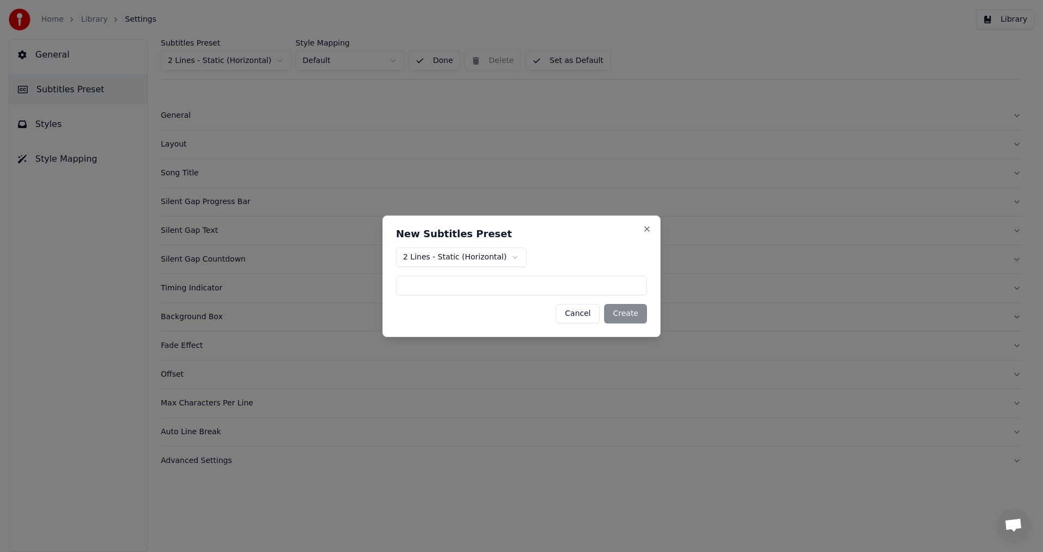
click at [477, 286] on input at bounding box center [521, 286] width 251 height 20
type input "***"
click at [623, 313] on button "Create" at bounding box center [625, 314] width 43 height 20
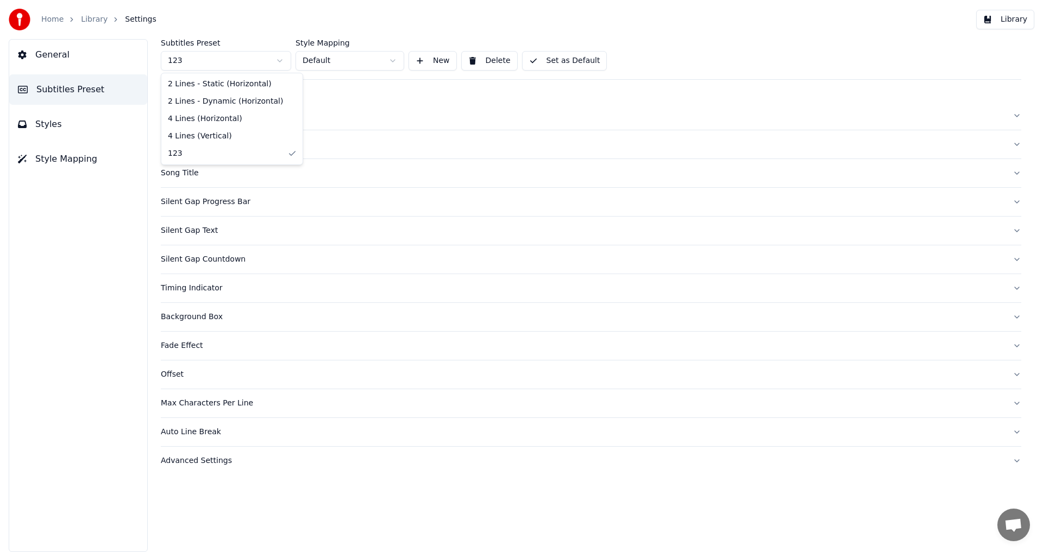
click at [212, 63] on html "Home Library Settings Library General Subtitles Preset Styles Style Mapping Sub…" at bounding box center [521, 276] width 1043 height 552
click at [171, 115] on div "General" at bounding box center [582, 115] width 843 height 11
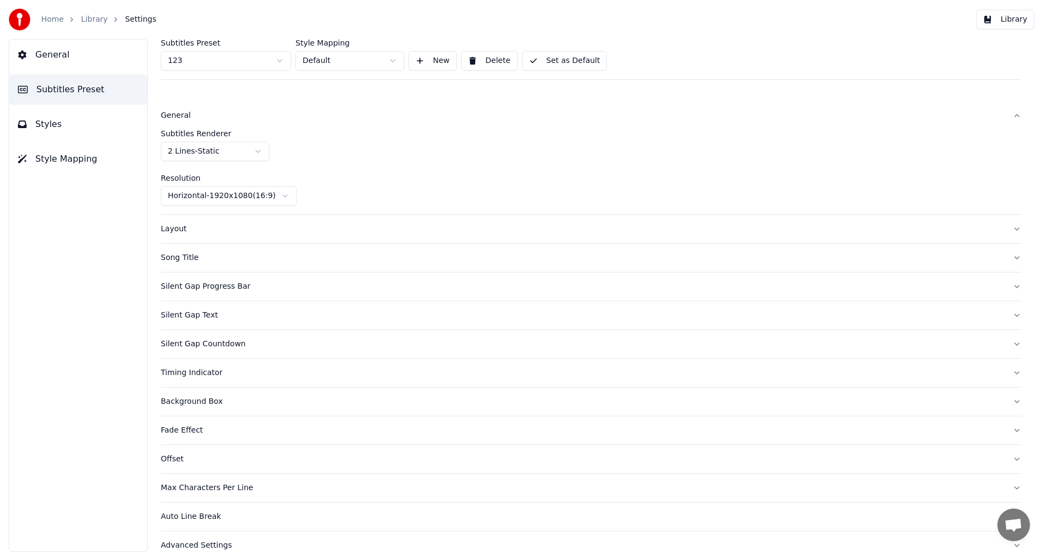
click at [184, 112] on div "General" at bounding box center [582, 115] width 843 height 11
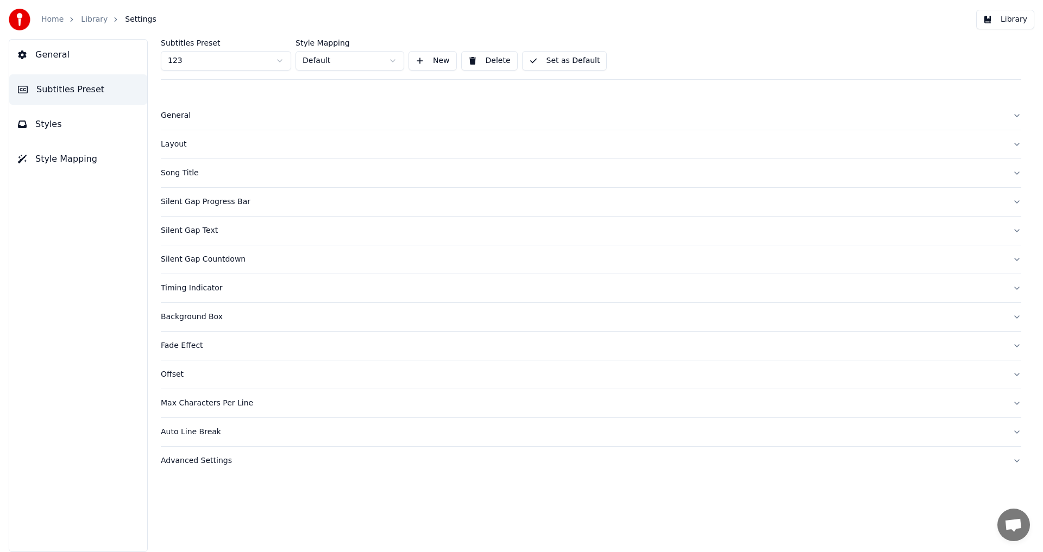
click at [173, 143] on div "Layout" at bounding box center [582, 144] width 843 height 11
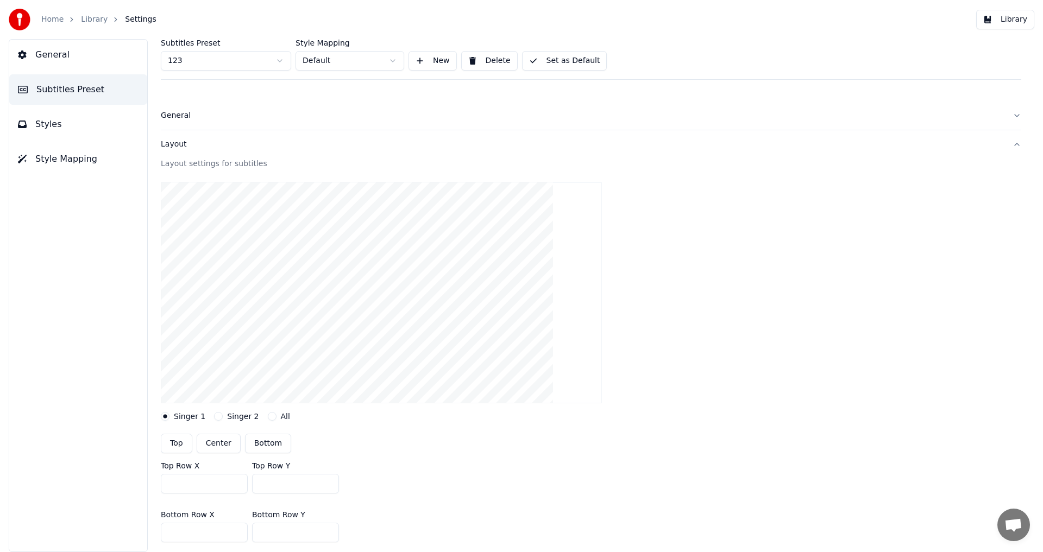
scroll to position [54, 0]
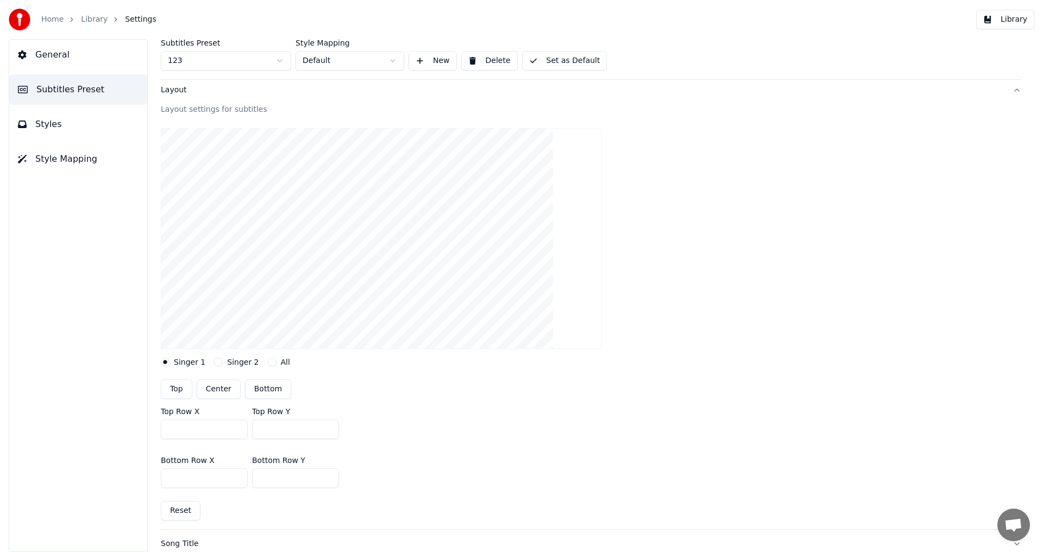
click at [222, 387] on button "Center" at bounding box center [219, 390] width 44 height 20
type input "***"
click at [264, 394] on button "Bottom" at bounding box center [268, 390] width 46 height 20
type input "***"
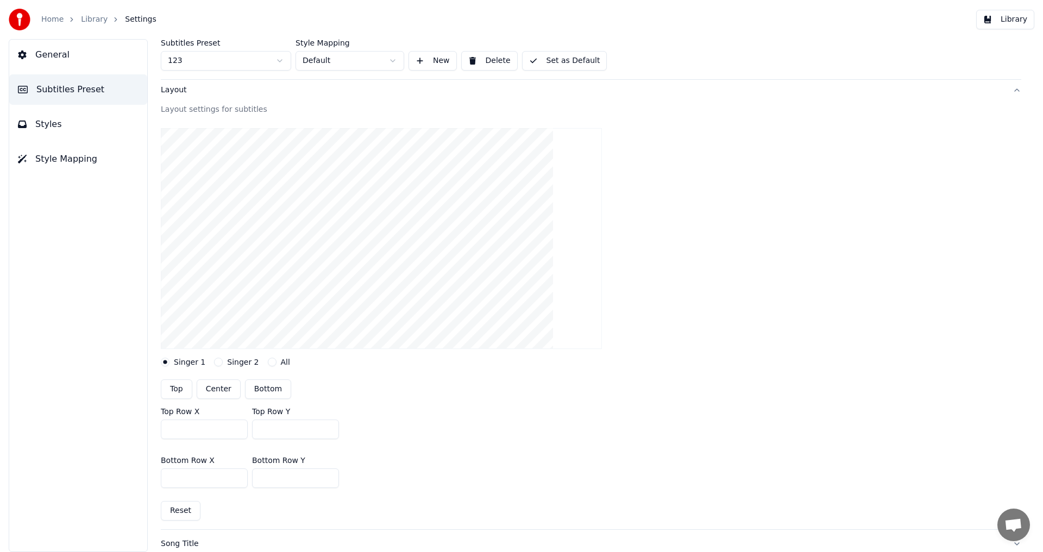
type input "***"
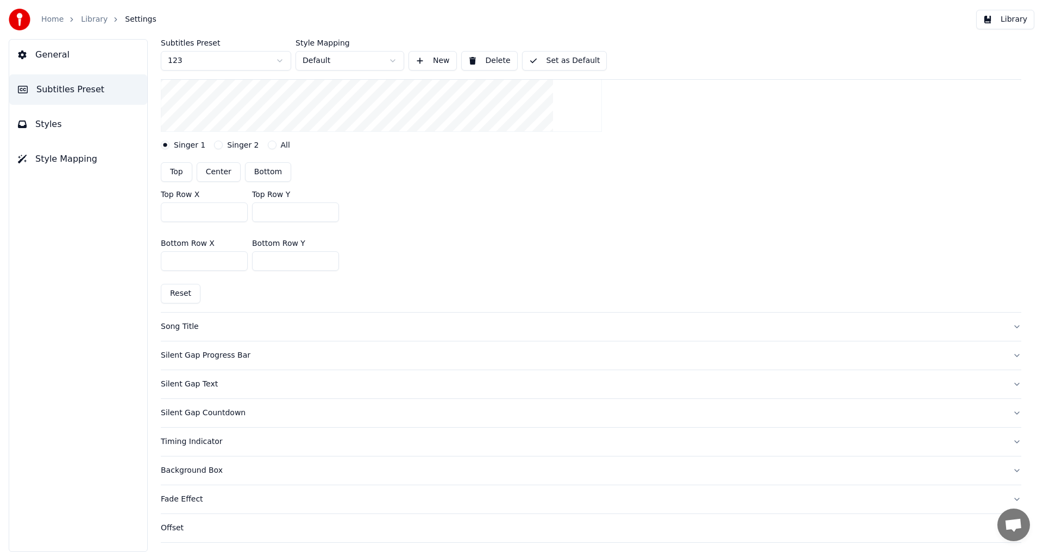
scroll to position [326, 0]
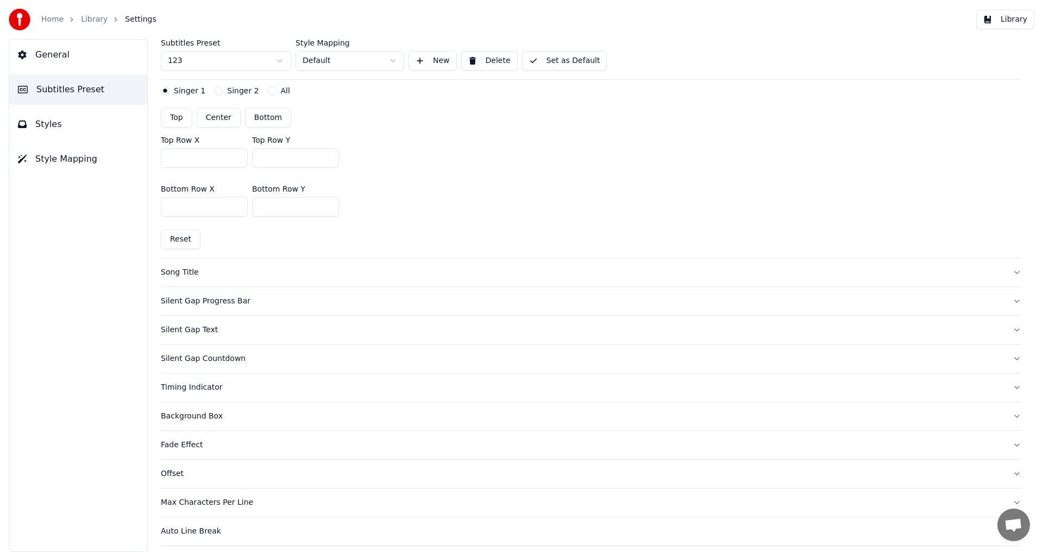
click at [183, 275] on div "Song Title" at bounding box center [582, 272] width 843 height 11
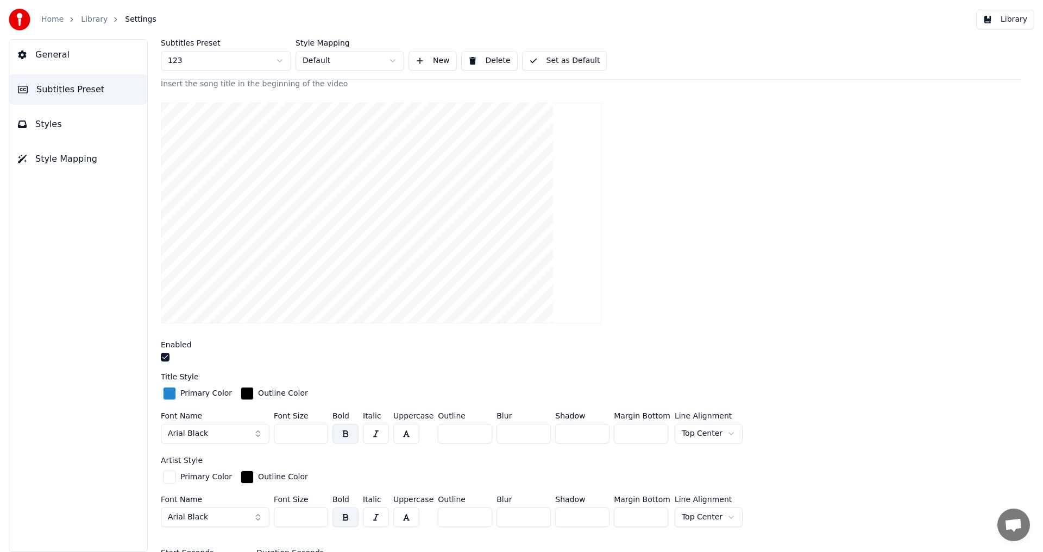
scroll to position [54, 0]
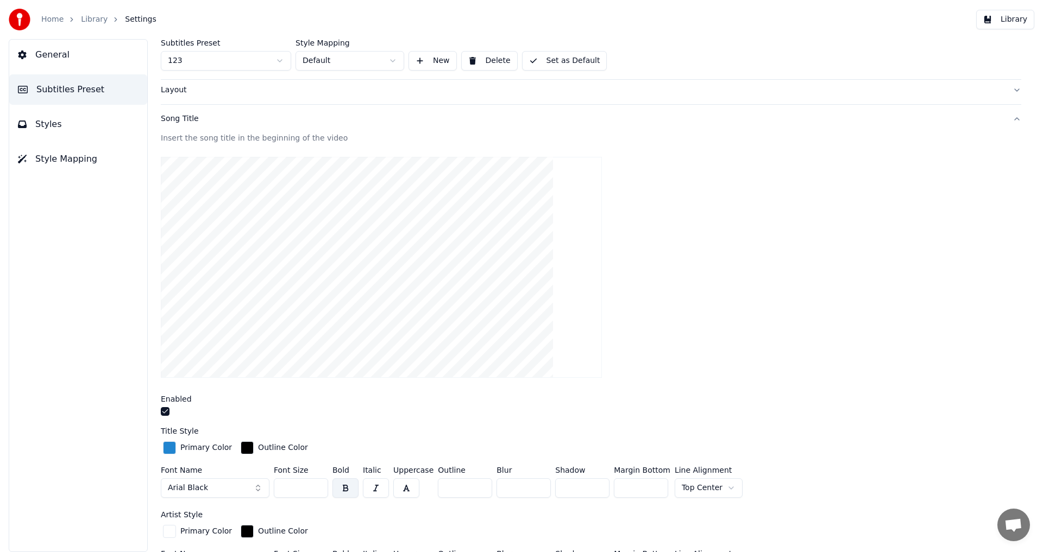
click at [556, 64] on button "Set as Default" at bounding box center [564, 61] width 85 height 20
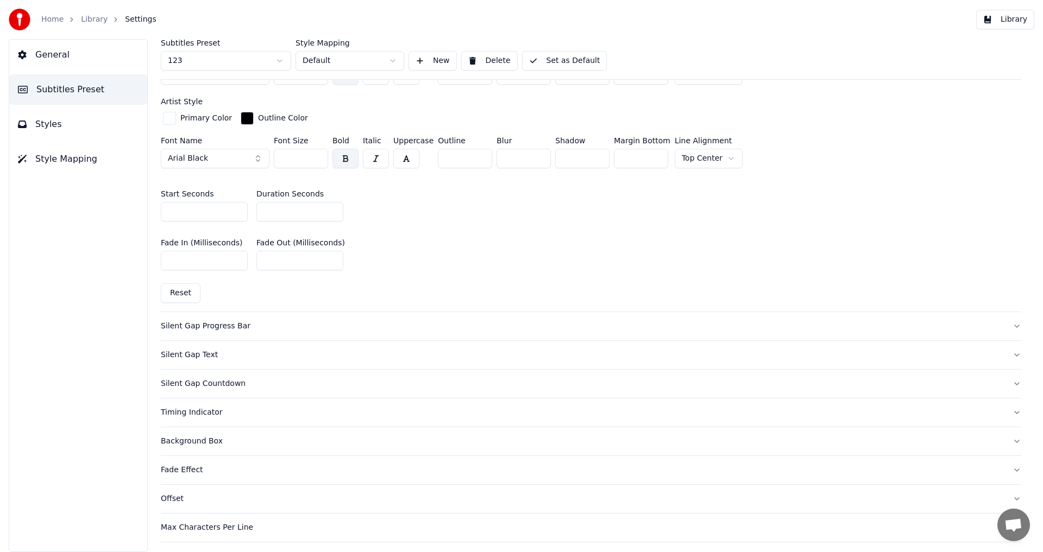
scroll to position [522, 0]
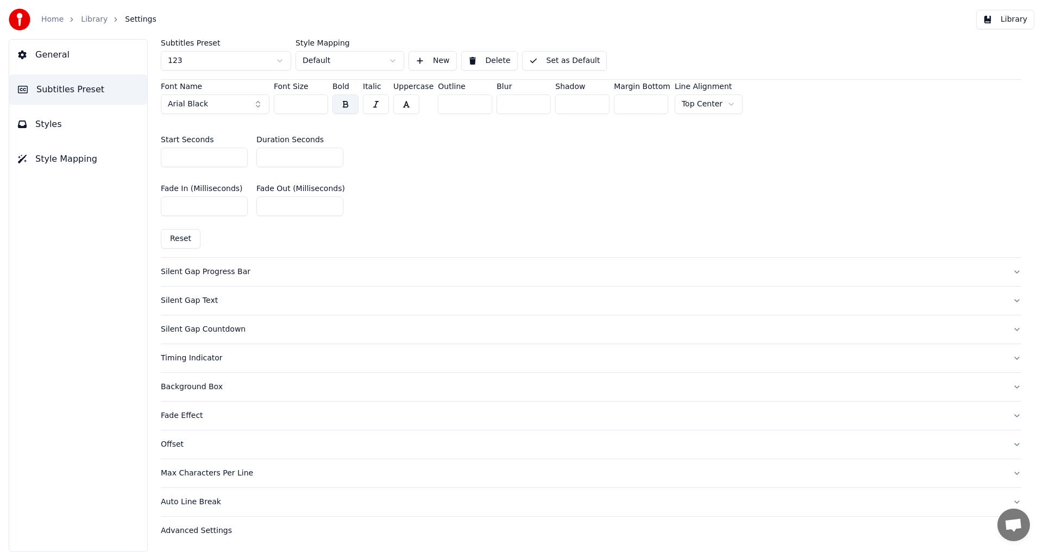
click at [60, 58] on span "General" at bounding box center [52, 54] width 34 height 13
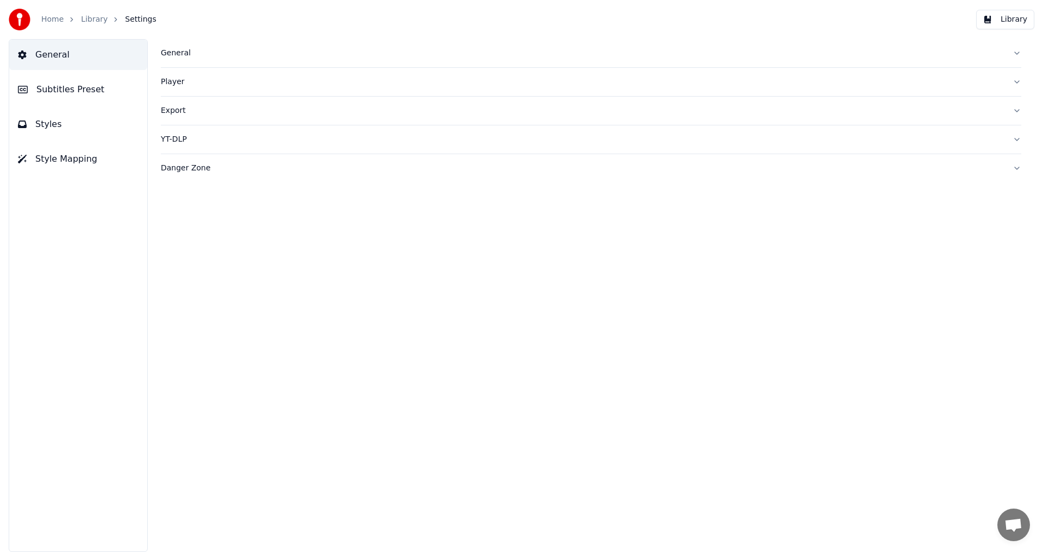
click at [183, 47] on button "General" at bounding box center [591, 53] width 860 height 28
click at [182, 51] on div "General" at bounding box center [582, 53] width 843 height 11
click at [168, 83] on div "Player" at bounding box center [582, 82] width 843 height 11
click at [70, 130] on button "Styles" at bounding box center [78, 124] width 138 height 30
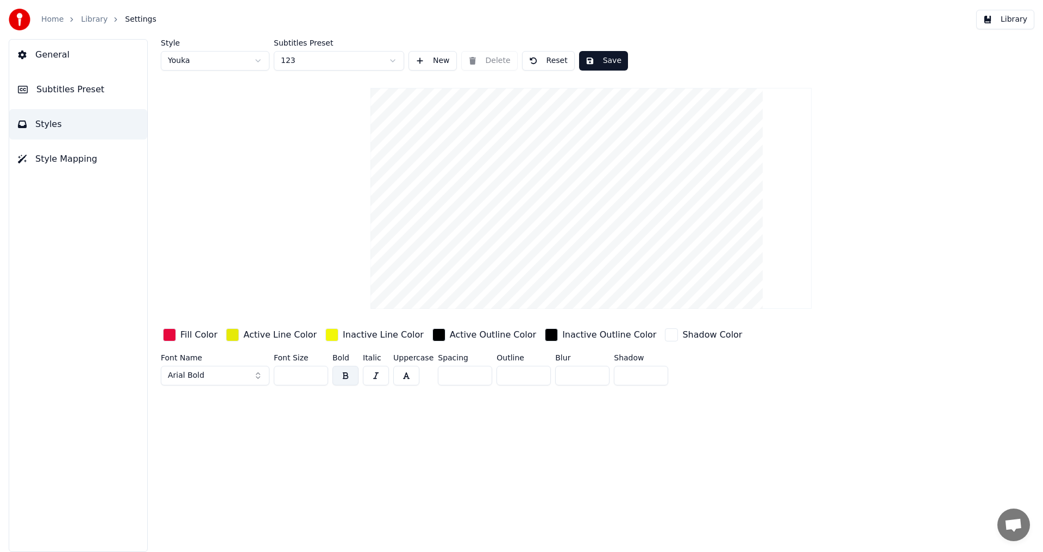
click at [228, 64] on html "Home Library Settings Library General Subtitles Preset Styles Style Mapping Sty…" at bounding box center [521, 276] width 1043 height 552
click at [226, 68] on html "Home Library Settings Library General Subtitles Preset Styles Style Mapping Sty…" at bounding box center [521, 276] width 1043 height 552
click at [97, 14] on link "Library" at bounding box center [94, 19] width 27 height 11
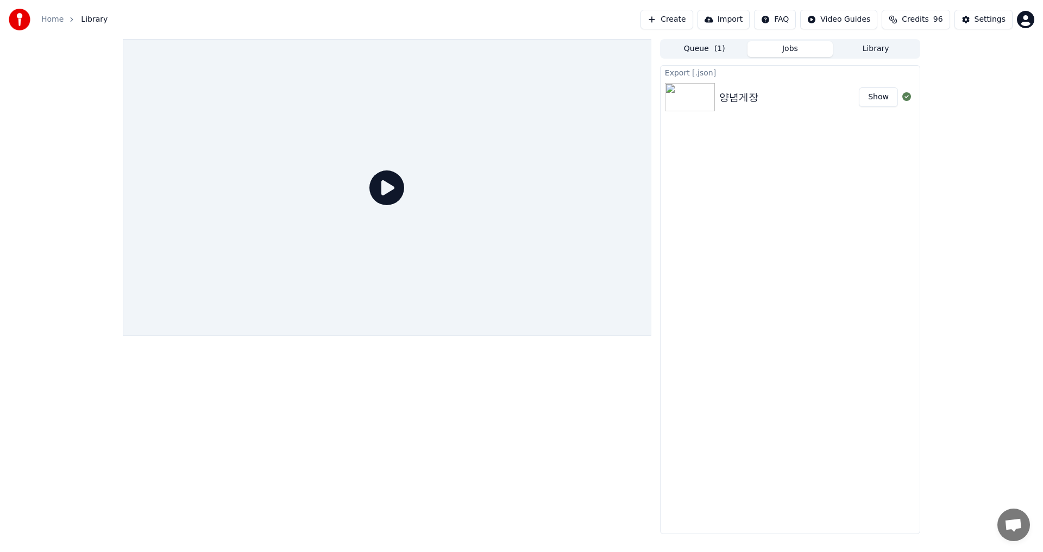
click at [48, 21] on link "Home" at bounding box center [52, 19] width 22 height 11
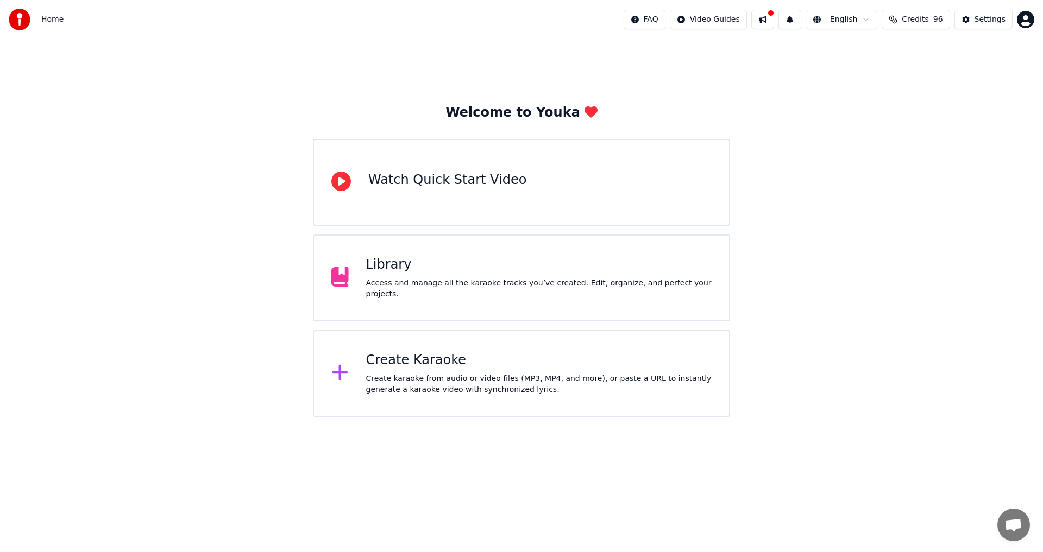
click at [469, 387] on div "Create karaoke from audio or video files (MP3, MP4, and more), or paste a URL t…" at bounding box center [539, 385] width 346 height 22
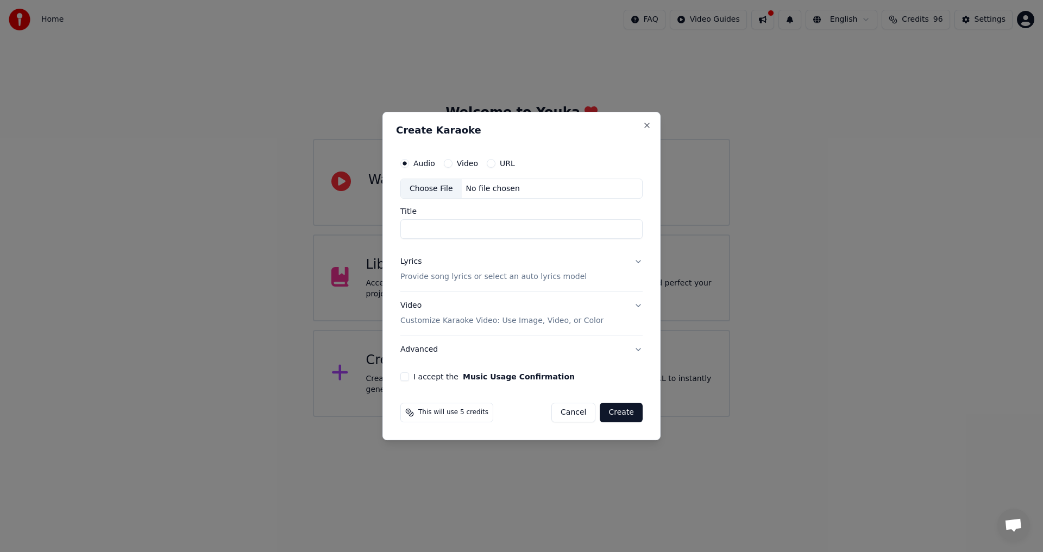
click at [496, 229] on input "Title" at bounding box center [521, 230] width 242 height 20
type input "***"
click at [635, 258] on button "Lyrics Provide song lyrics or select an auto lyrics model" at bounding box center [521, 269] width 242 height 43
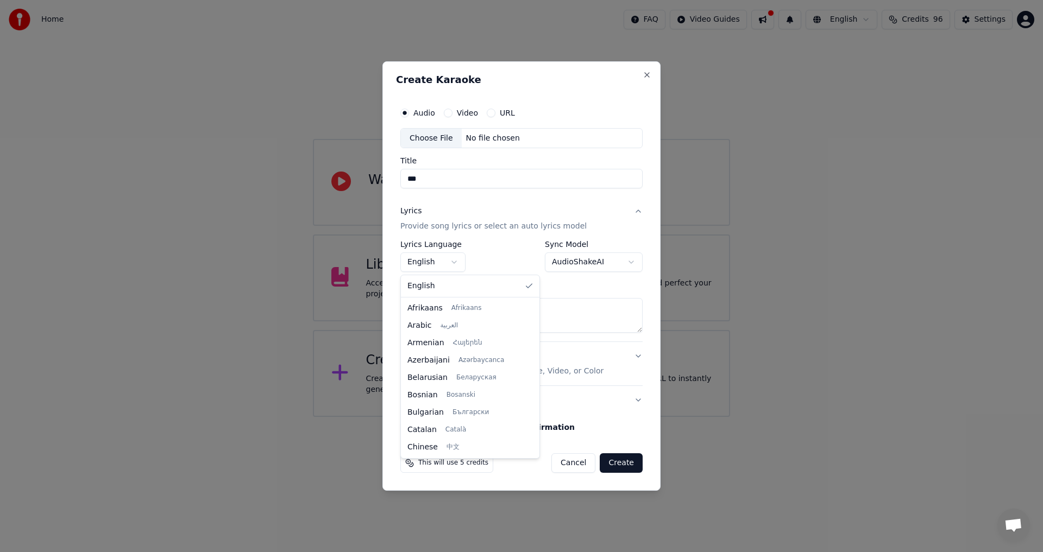
click at [452, 264] on body "**********" at bounding box center [521, 208] width 1043 height 417
select select "**"
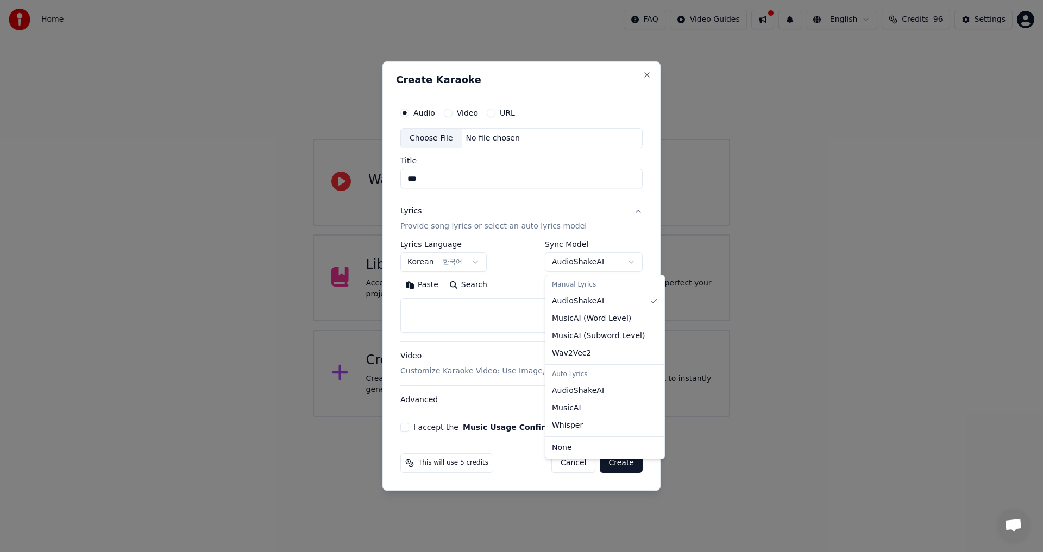
click at [573, 259] on body "**********" at bounding box center [521, 208] width 1043 height 417
select select "**********"
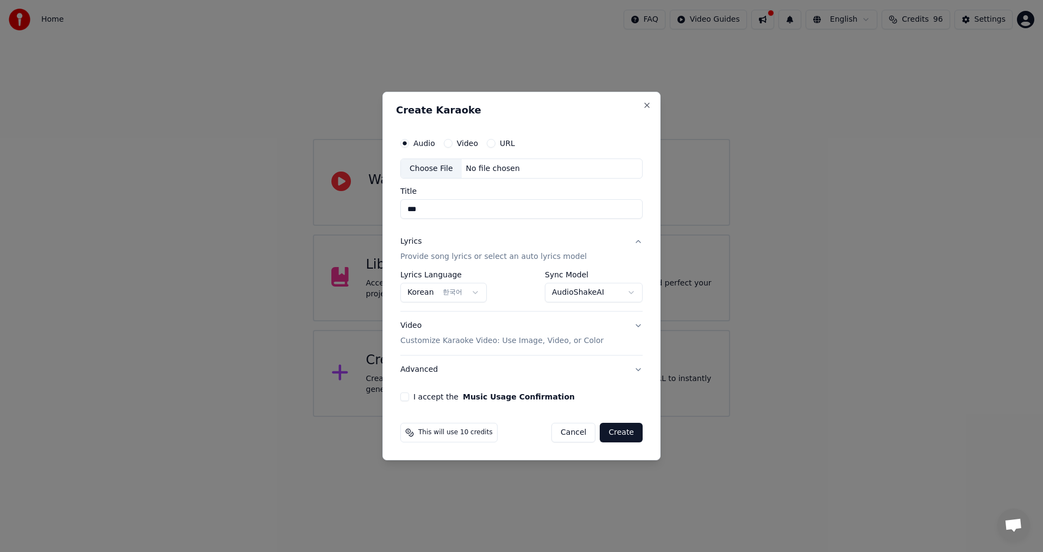
click at [633, 324] on button "Video Customize Karaoke Video: Use Image, Video, or Color" at bounding box center [521, 333] width 242 height 43
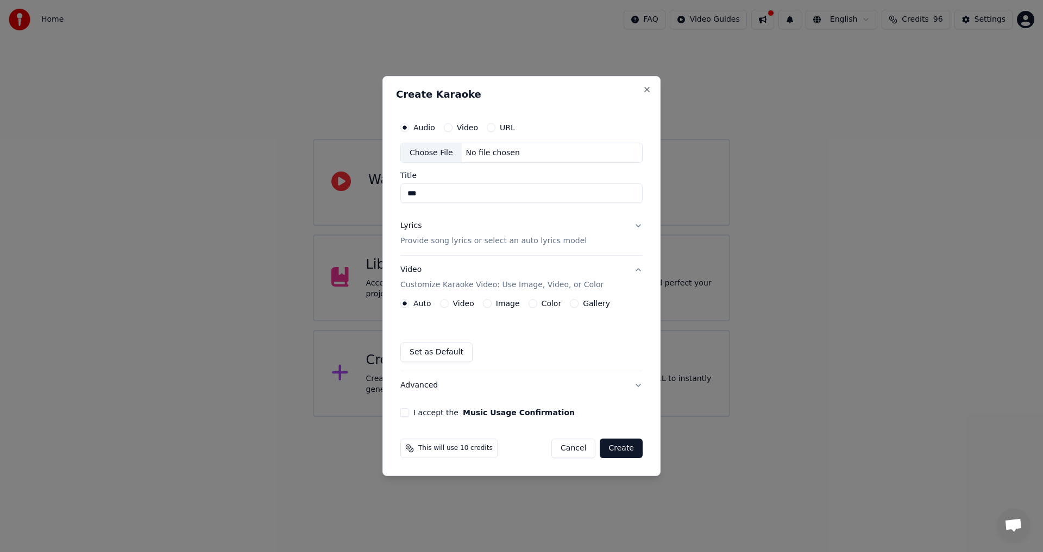
click at [528, 305] on button "Color" at bounding box center [532, 303] width 9 height 9
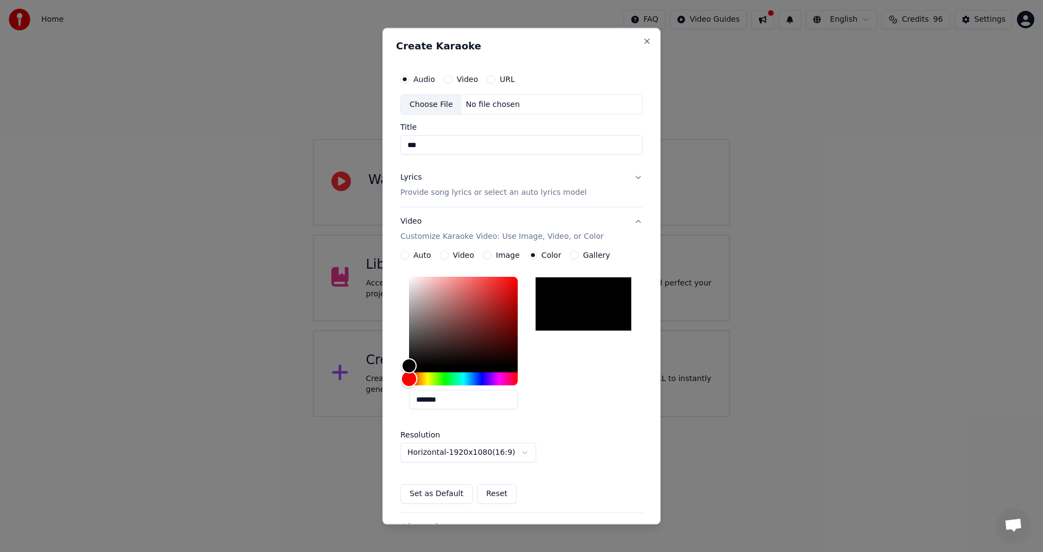
click at [449, 379] on div "Hue" at bounding box center [463, 379] width 109 height 13
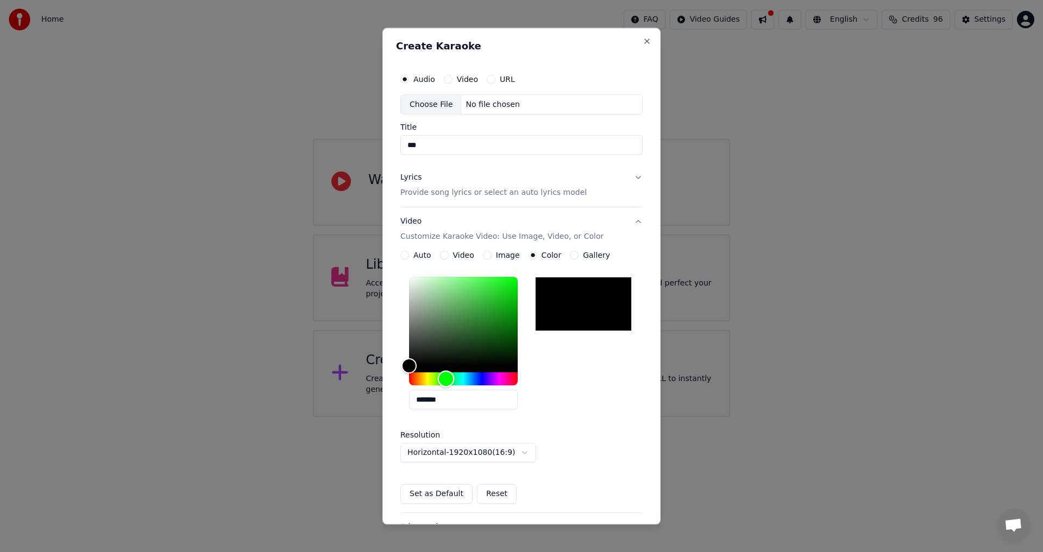
click at [446, 379] on div "Hue" at bounding box center [446, 379] width 17 height 17
type input "*******"
drag, startPoint x: 411, startPoint y: 363, endPoint x: 570, endPoint y: 228, distance: 209.6
click at [570, 228] on div "**********" at bounding box center [521, 361] width 242 height 306
click at [613, 413] on div "*******" at bounding box center [521, 346] width 242 height 146
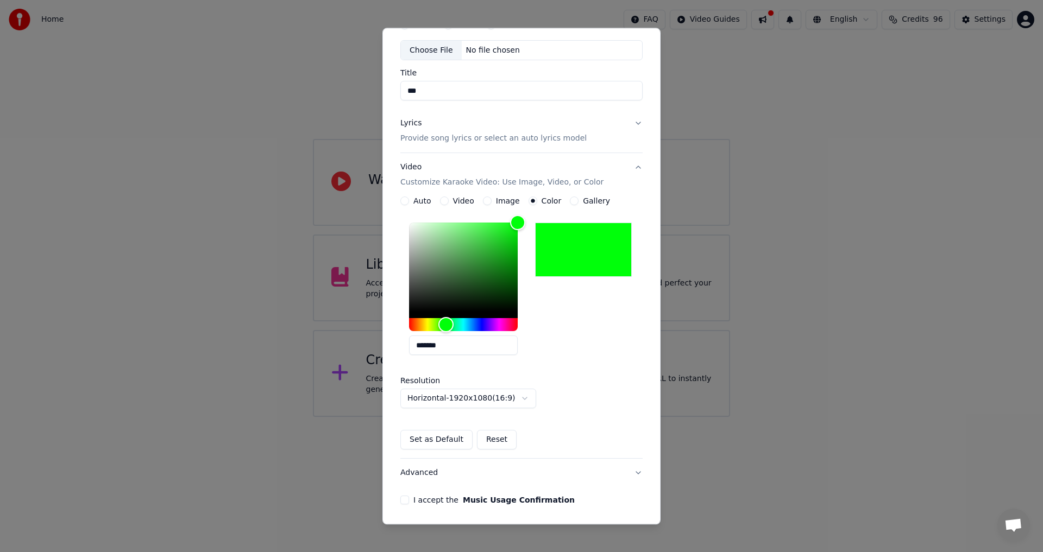
scroll to position [93, 0]
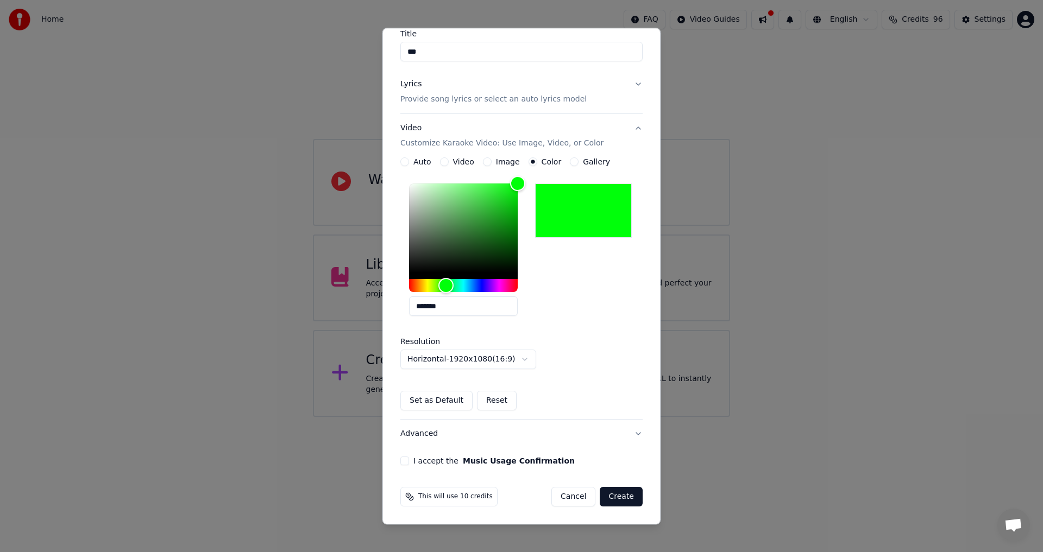
click at [448, 402] on button "Set as Default" at bounding box center [436, 402] width 72 height 20
click at [602, 366] on div "**********" at bounding box center [521, 275] width 242 height 190
click at [628, 435] on button "Advanced" at bounding box center [521, 434] width 242 height 28
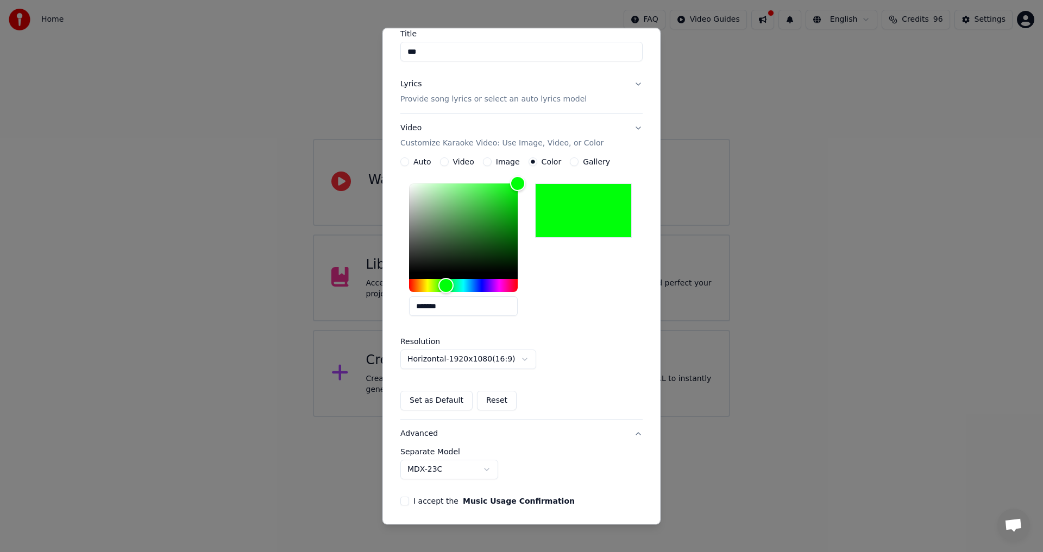
scroll to position [0, 0]
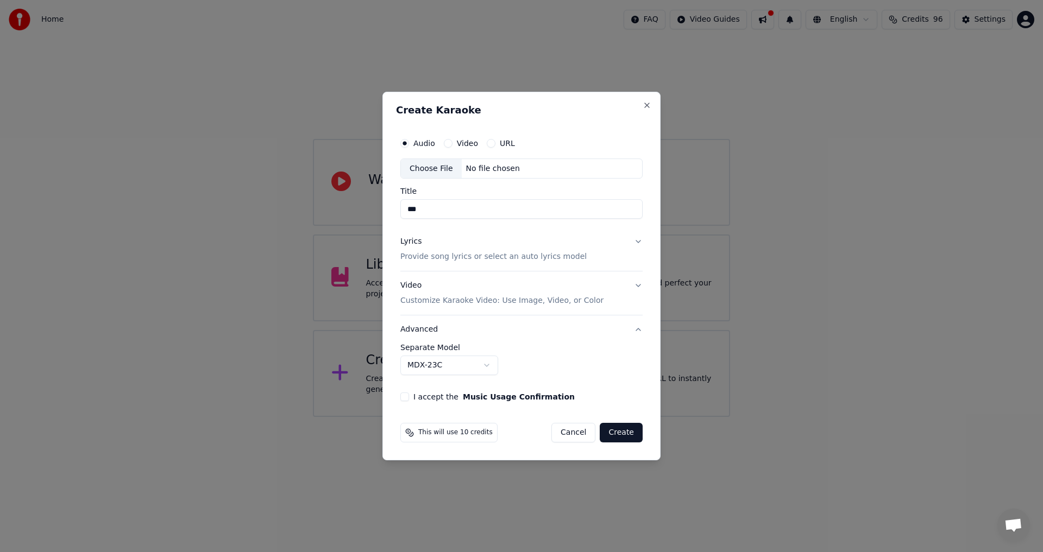
click at [403, 399] on button "I accept the Music Usage Confirmation" at bounding box center [404, 397] width 9 height 9
click at [617, 434] on button "Create" at bounding box center [621, 433] width 43 height 20
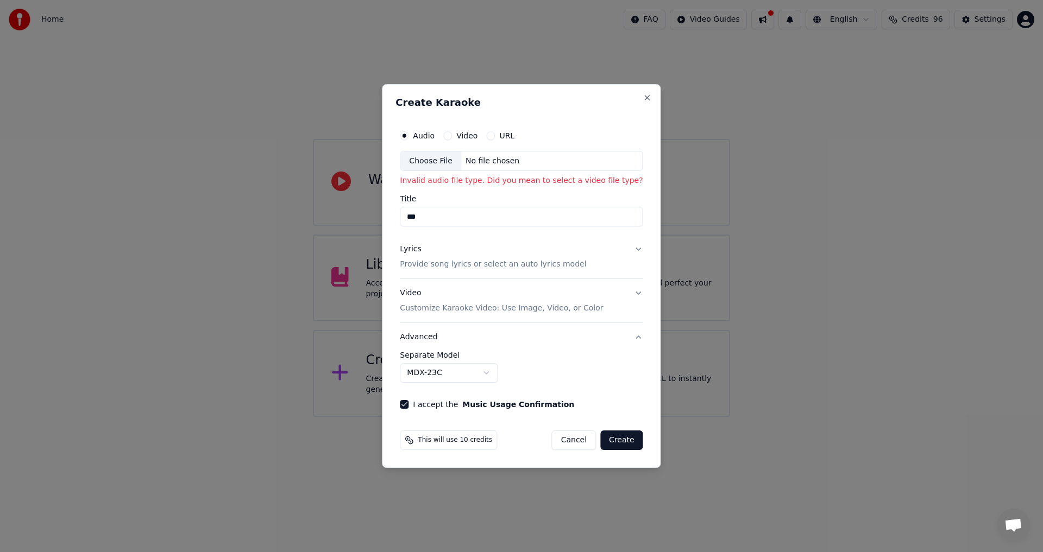
click at [435, 161] on div "Choose File" at bounding box center [430, 162] width 61 height 20
type input "*****"
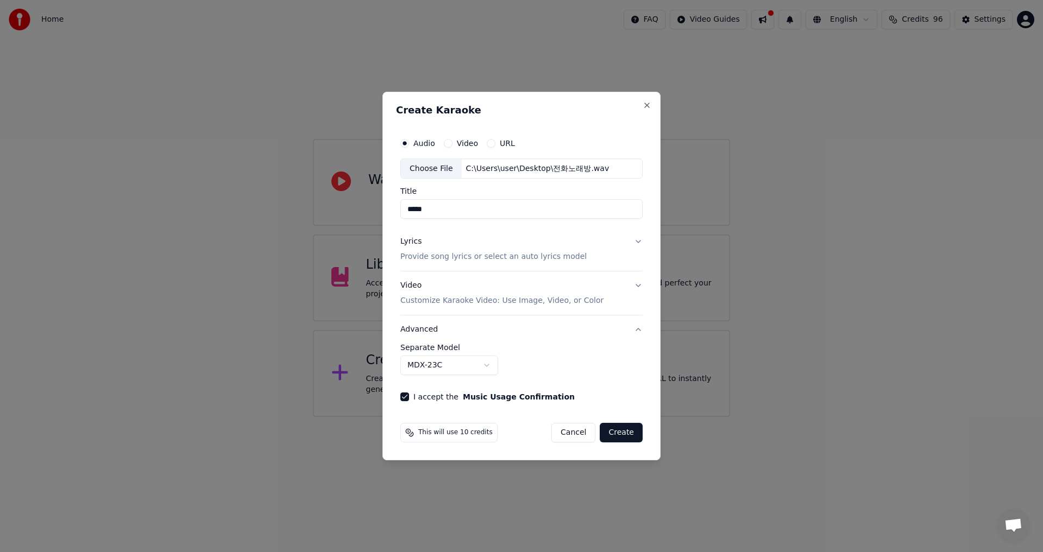
click at [633, 432] on button "Create" at bounding box center [621, 433] width 43 height 20
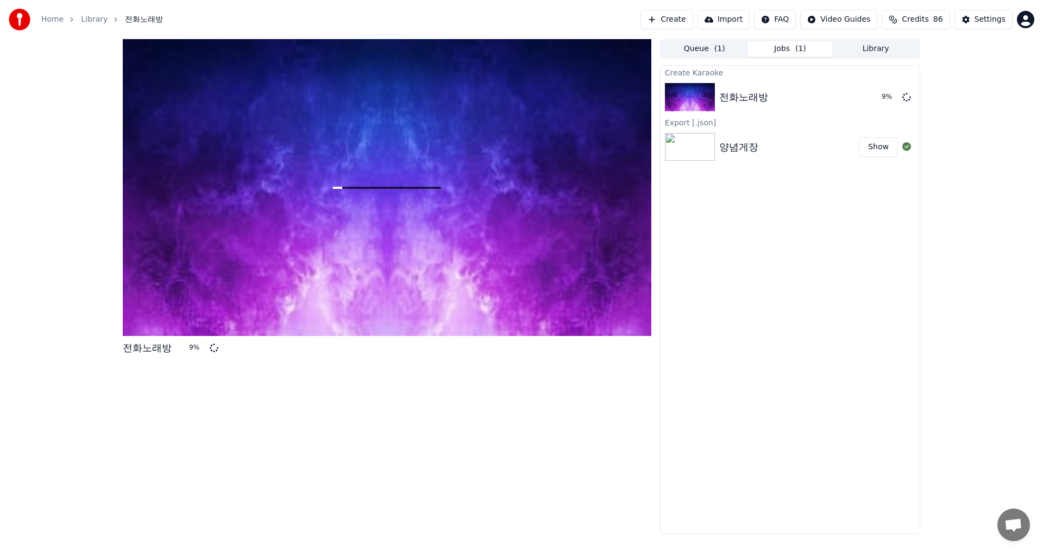
click at [722, 50] on button "Queue ( 1 )" at bounding box center [704, 49] width 86 height 16
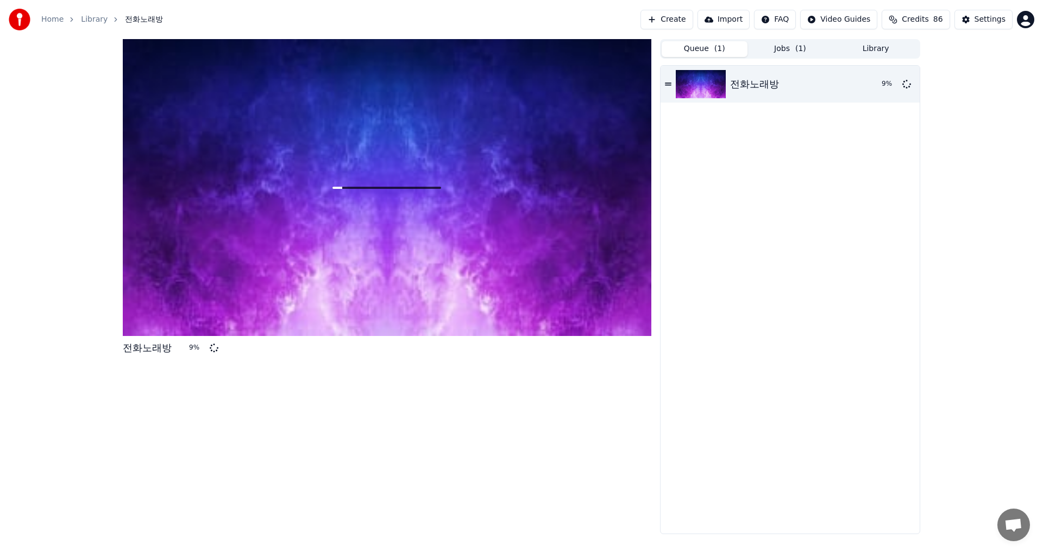
click at [890, 51] on button "Library" at bounding box center [876, 49] width 86 height 16
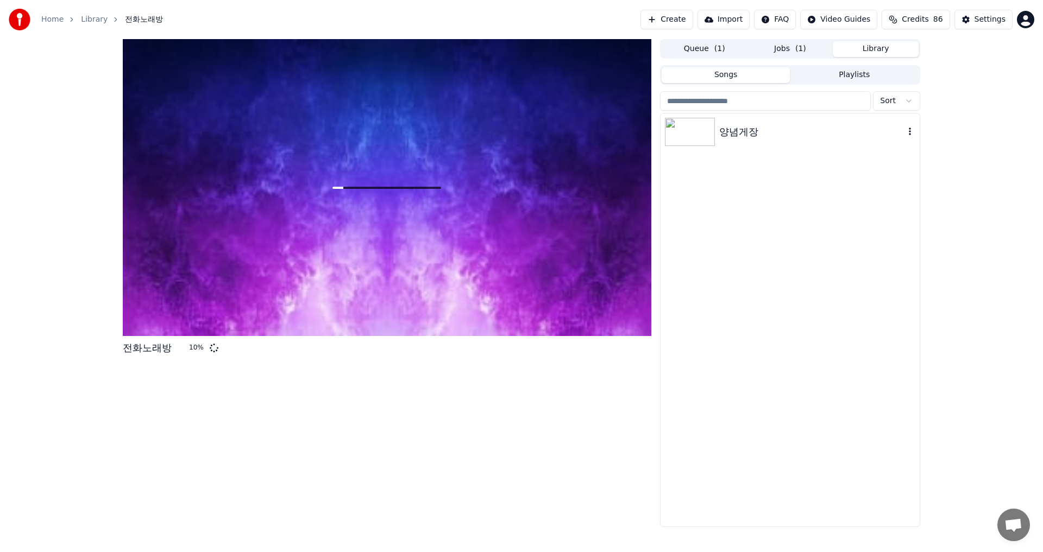
click at [769, 146] on div "양념게장" at bounding box center [789, 132] width 259 height 37
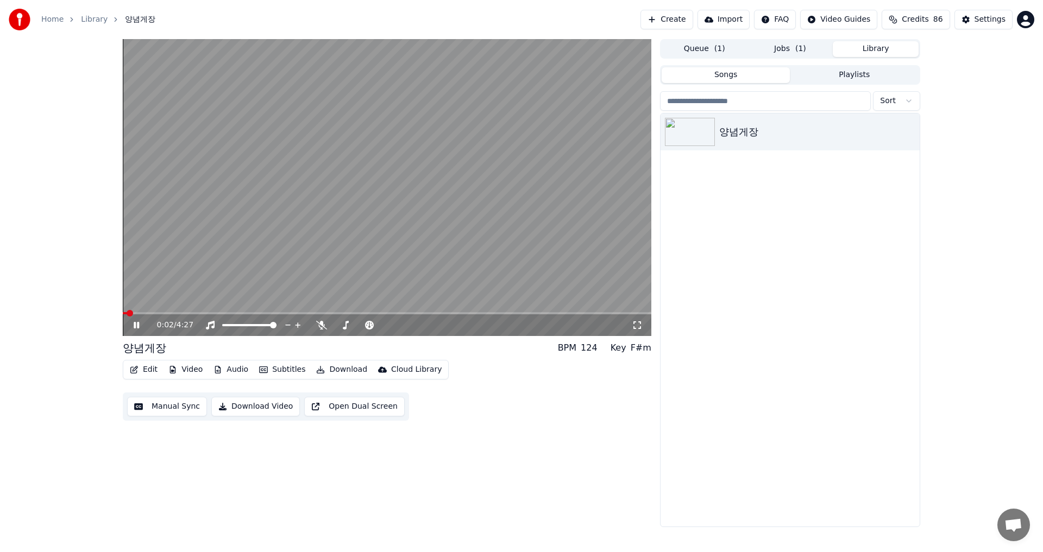
click at [133, 321] on icon at bounding box center [144, 325] width 26 height 9
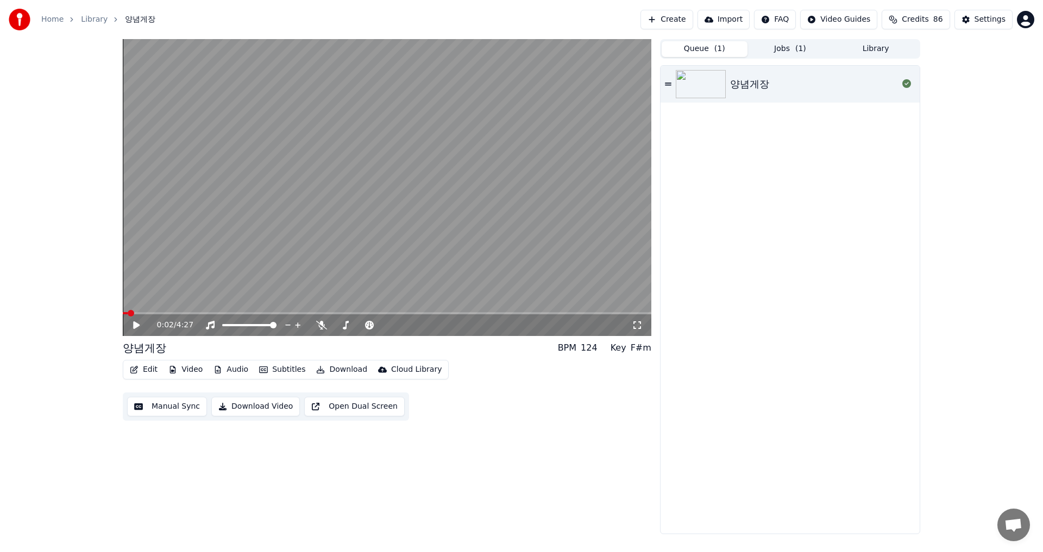
click at [708, 52] on button "Queue ( 1 )" at bounding box center [704, 49] width 86 height 16
click at [771, 48] on button "Jobs ( 1 )" at bounding box center [790, 49] width 86 height 16
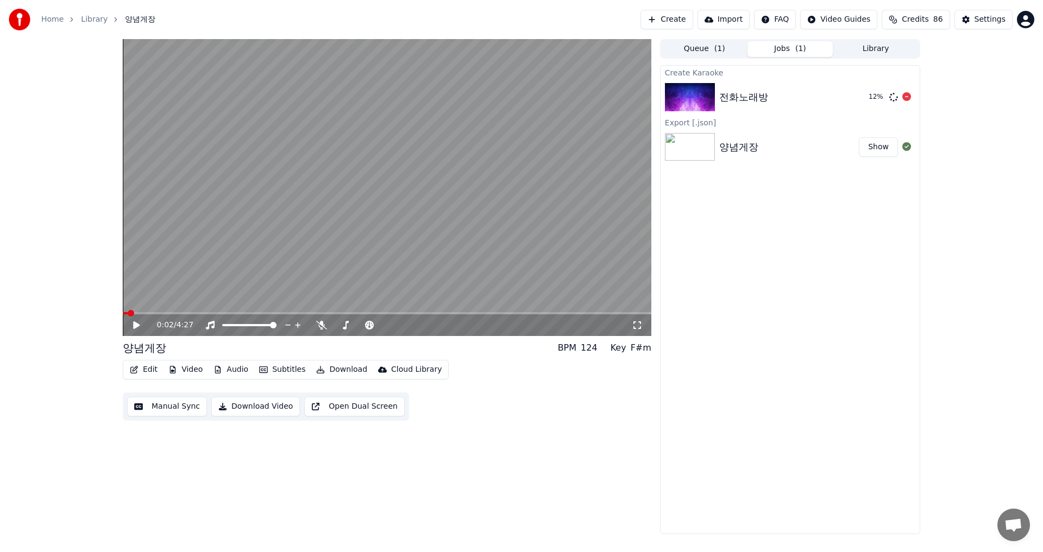
click at [761, 109] on div "전화노래방 12 %" at bounding box center [789, 97] width 259 height 37
click at [693, 92] on img at bounding box center [690, 97] width 50 height 28
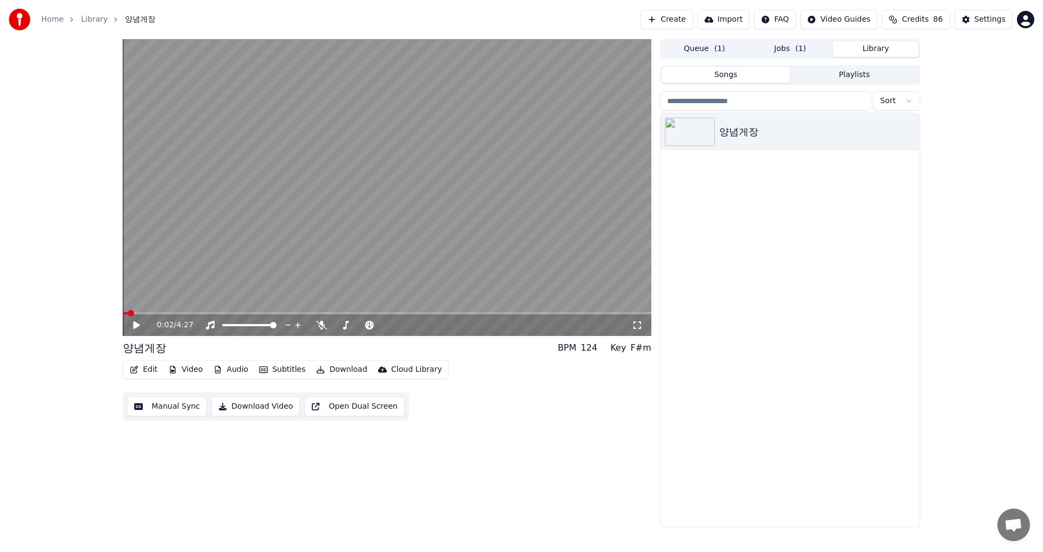
click at [874, 52] on button "Library" at bounding box center [876, 49] width 86 height 16
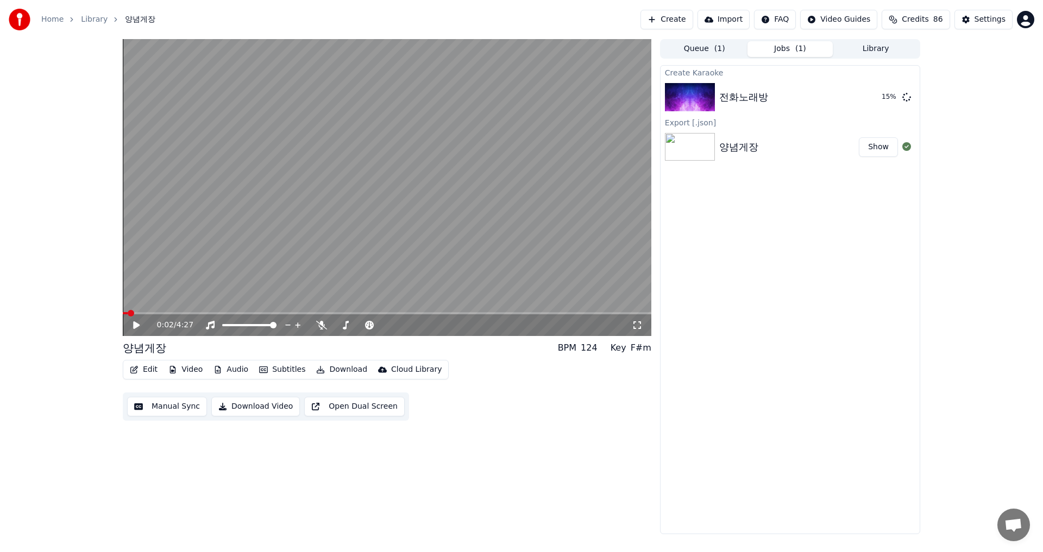
click at [791, 46] on button "Jobs ( 1 )" at bounding box center [790, 49] width 86 height 16
click at [907, 146] on icon at bounding box center [906, 146] width 9 height 9
click at [766, 92] on div "전화노래방" at bounding box center [743, 97] width 49 height 15
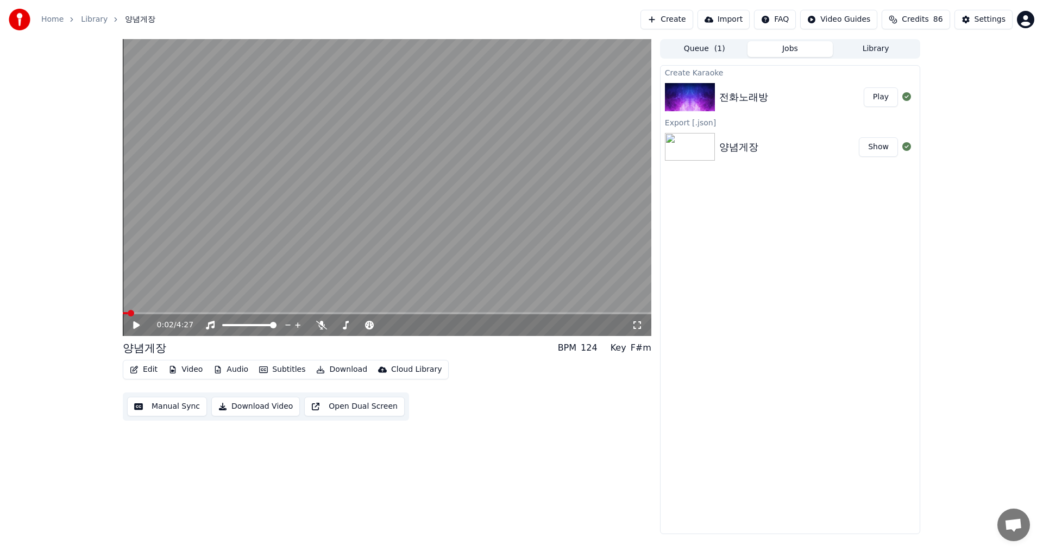
click at [783, 90] on div "전화노래방" at bounding box center [791, 97] width 144 height 15
click at [879, 42] on button "Library" at bounding box center [876, 49] width 86 height 16
click at [793, 47] on button "Jobs" at bounding box center [790, 49] width 86 height 16
click at [788, 106] on div "전화노래방 Play" at bounding box center [789, 97] width 259 height 37
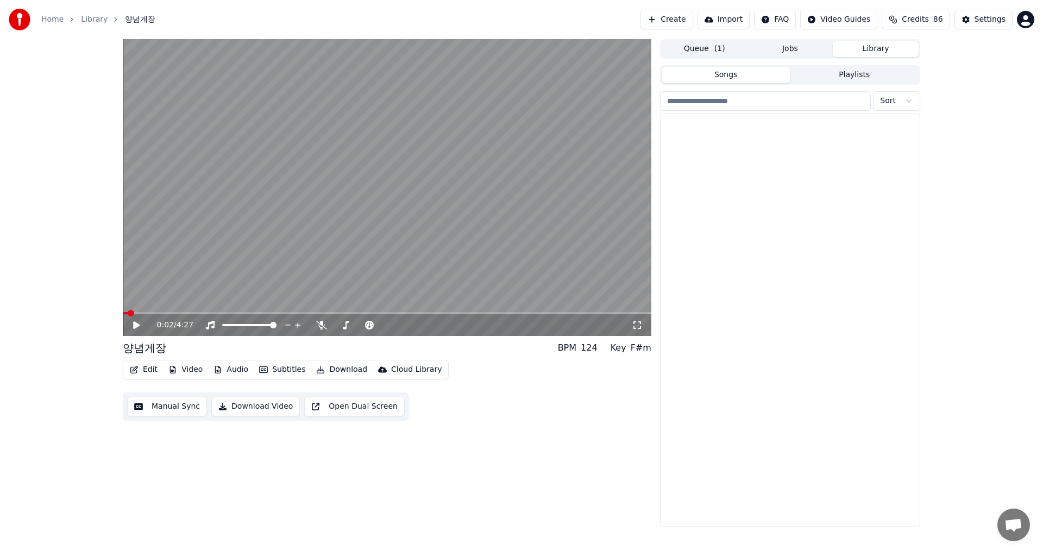
click at [881, 46] on button "Library" at bounding box center [876, 49] width 86 height 16
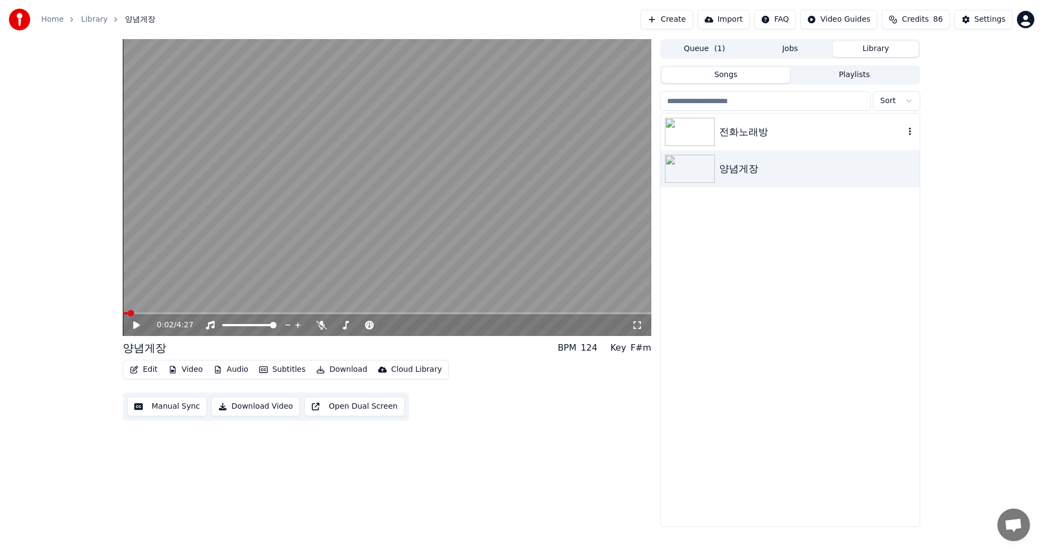
click at [751, 129] on div "전화노래방" at bounding box center [811, 131] width 185 height 15
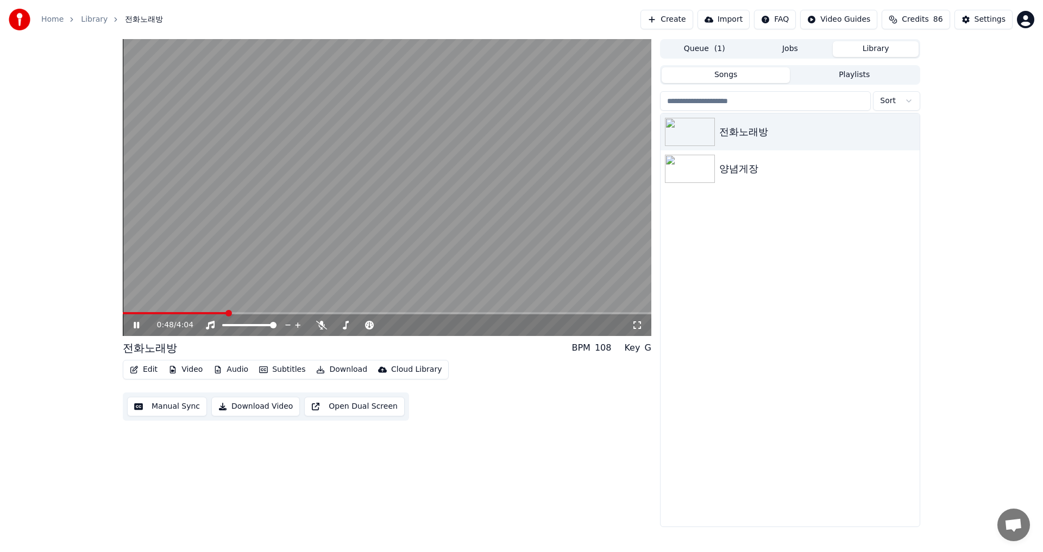
click at [226, 317] on span at bounding box center [228, 313] width 7 height 7
click at [266, 222] on video at bounding box center [387, 187] width 528 height 297
click at [613, 310] on span at bounding box center [609, 313] width 7 height 7
click at [181, 310] on span at bounding box center [183, 313] width 7 height 7
click at [910, 134] on icon "button" at bounding box center [909, 131] width 11 height 9
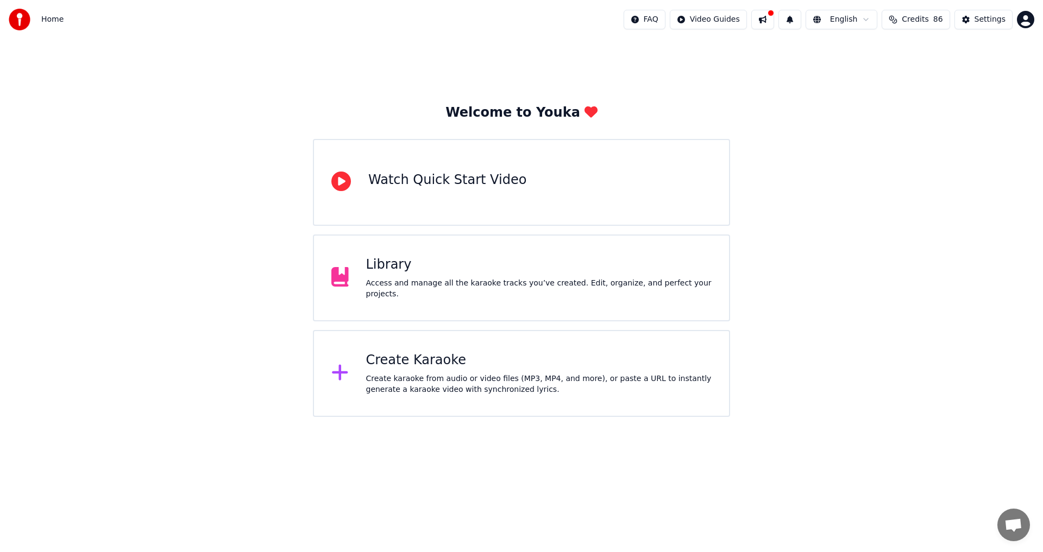
click at [381, 274] on div "Library" at bounding box center [539, 264] width 346 height 17
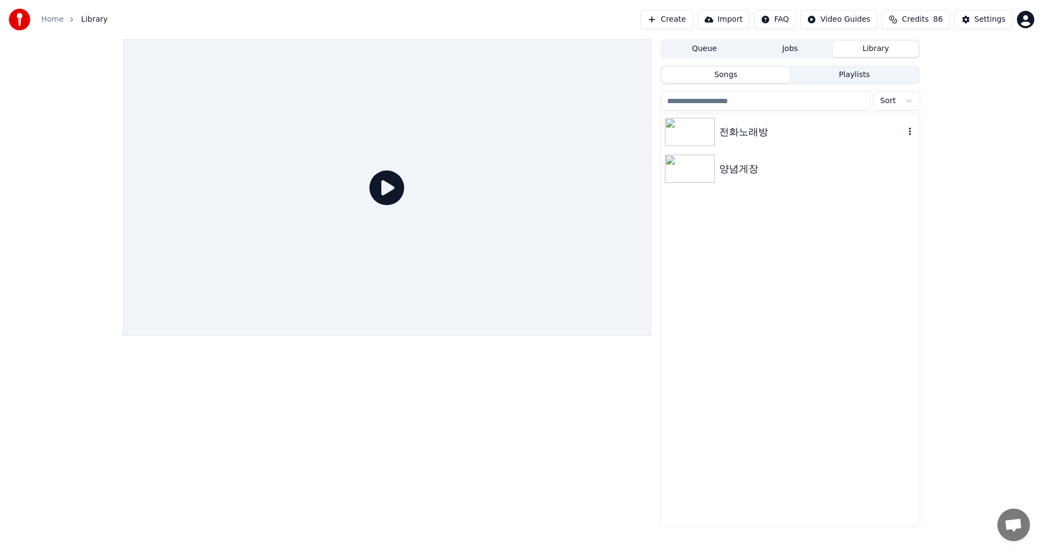
click at [909, 132] on icon "button" at bounding box center [910, 132] width 2 height 8
click at [910, 130] on icon "button" at bounding box center [910, 132] width 2 height 8
click at [908, 129] on icon "button" at bounding box center [909, 131] width 11 height 9
click at [895, 223] on div "Delete" at bounding box center [912, 221] width 84 height 17
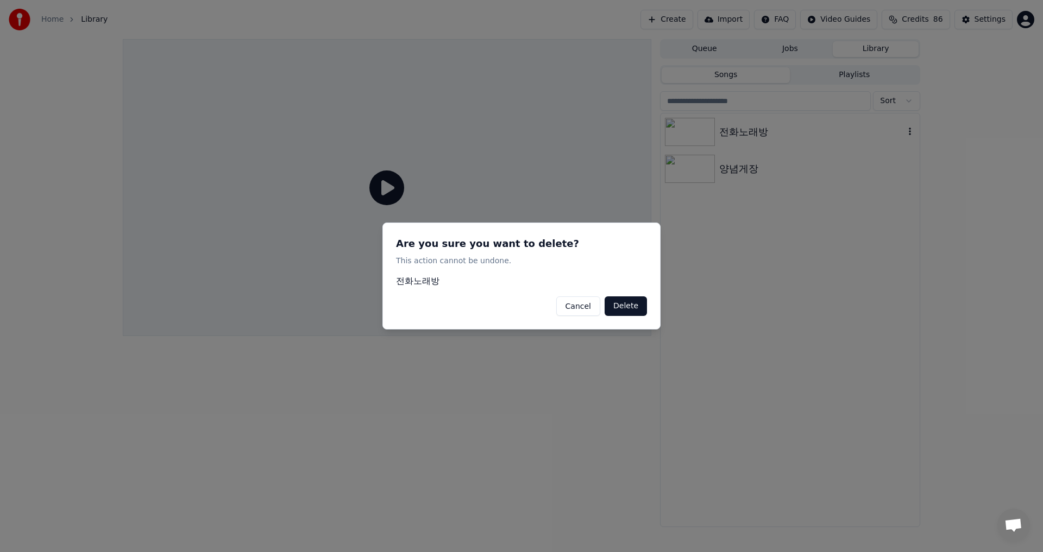
click at [626, 306] on button "Delete" at bounding box center [625, 307] width 42 height 20
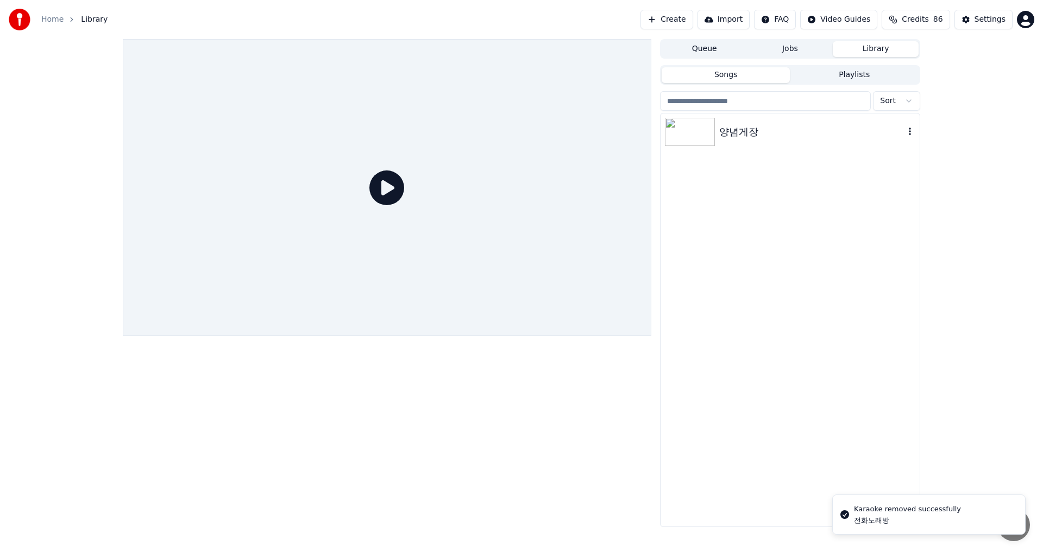
click at [751, 130] on div "양념게장" at bounding box center [811, 131] width 185 height 15
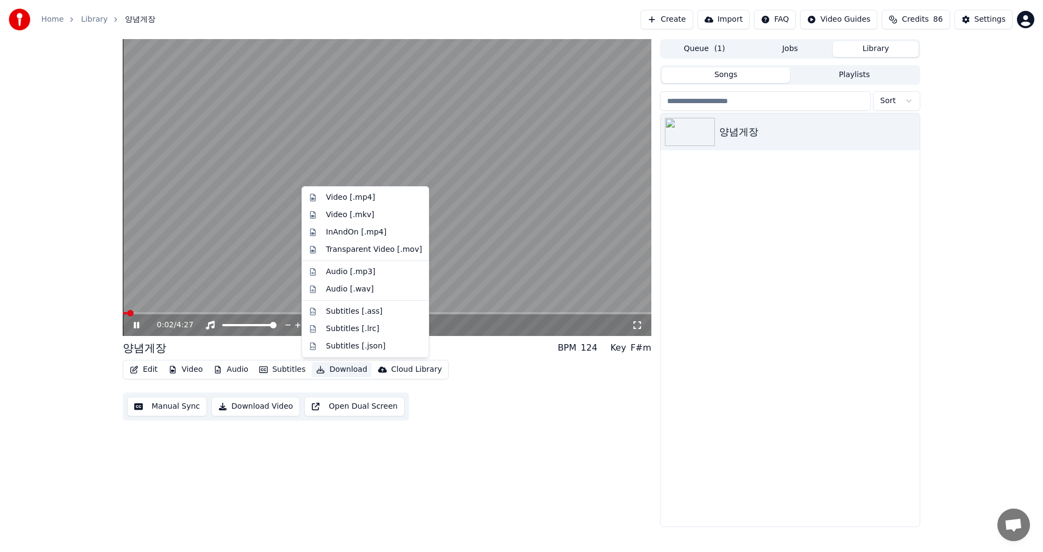
click at [336, 372] on button "Download" at bounding box center [342, 369] width 60 height 15
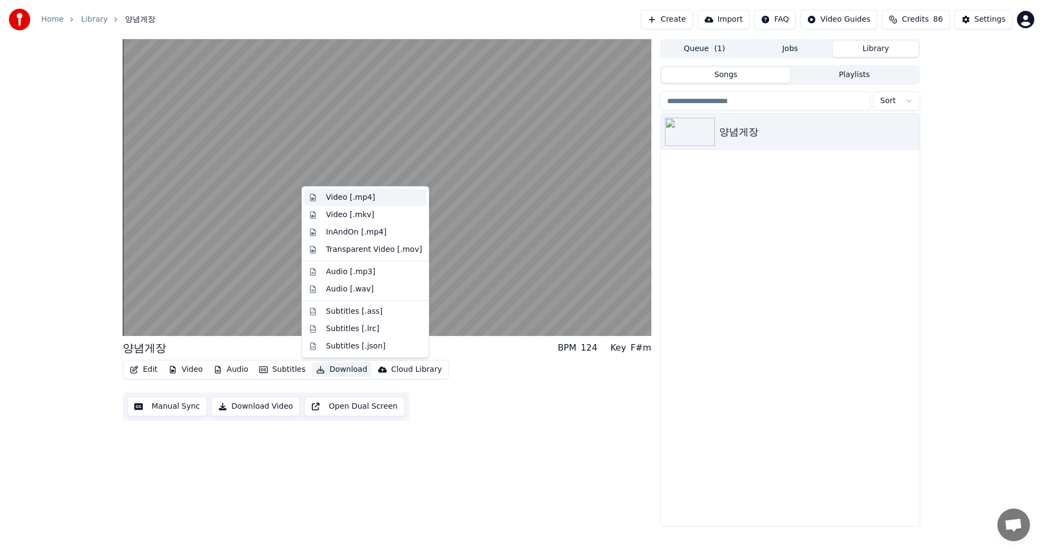
click at [341, 199] on div "Video [.mp4]" at bounding box center [350, 197] width 49 height 11
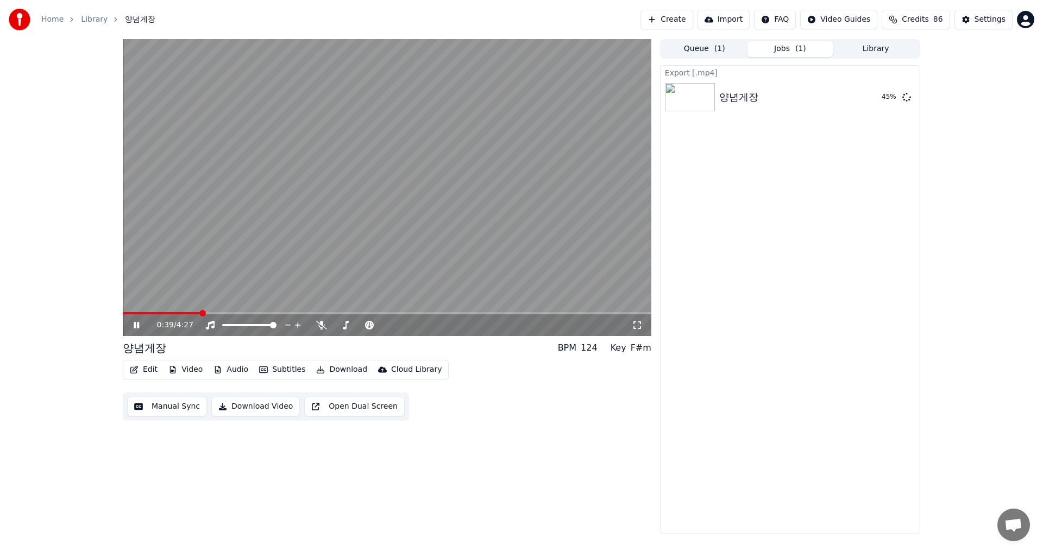
click at [472, 435] on div "0:39 / 4:27 양념게장 BPM 124 Key F#m Edit Video Audio Subtitles Download Cloud Libr…" at bounding box center [387, 286] width 528 height 495
click at [139, 324] on icon at bounding box center [136, 325] width 5 height 7
click at [123, 312] on span at bounding box center [123, 313] width 0 height 2
click at [320, 324] on icon at bounding box center [321, 325] width 11 height 9
click at [486, 347] on div "양념게장 BPM 124 Key F#m" at bounding box center [387, 348] width 528 height 15
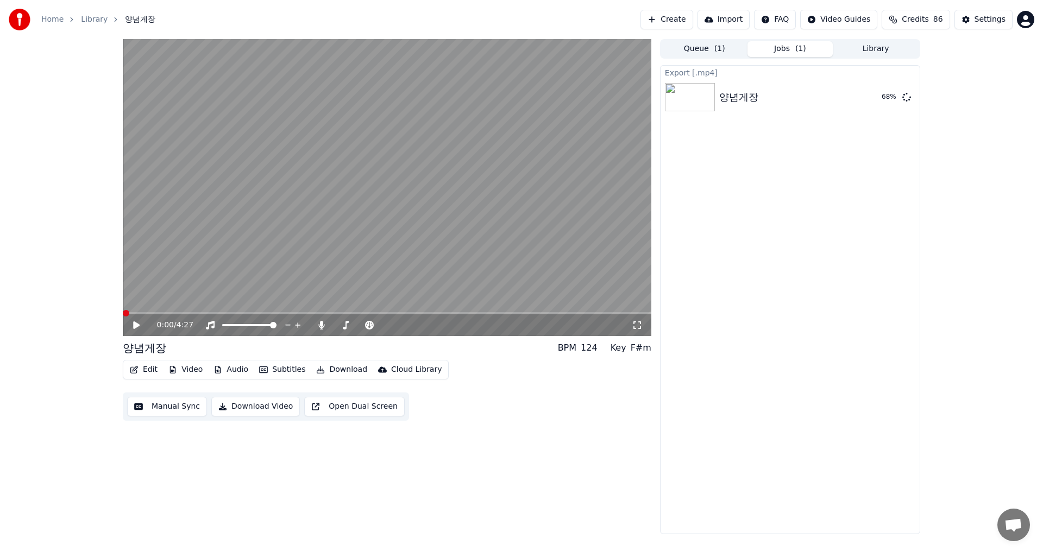
click at [340, 371] on button "Download" at bounding box center [342, 369] width 60 height 15
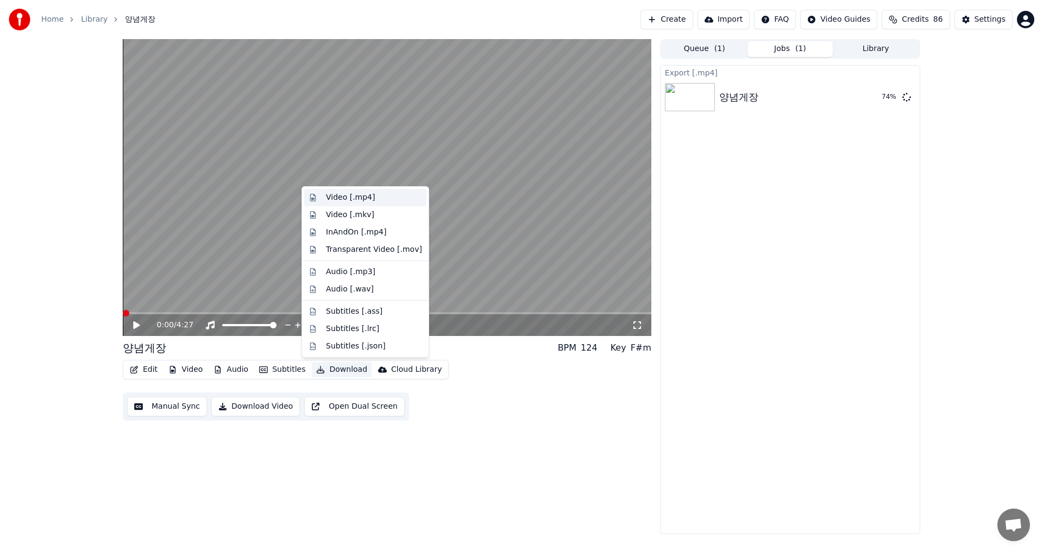
click at [360, 198] on div "Video [.mp4]" at bounding box center [350, 197] width 49 height 11
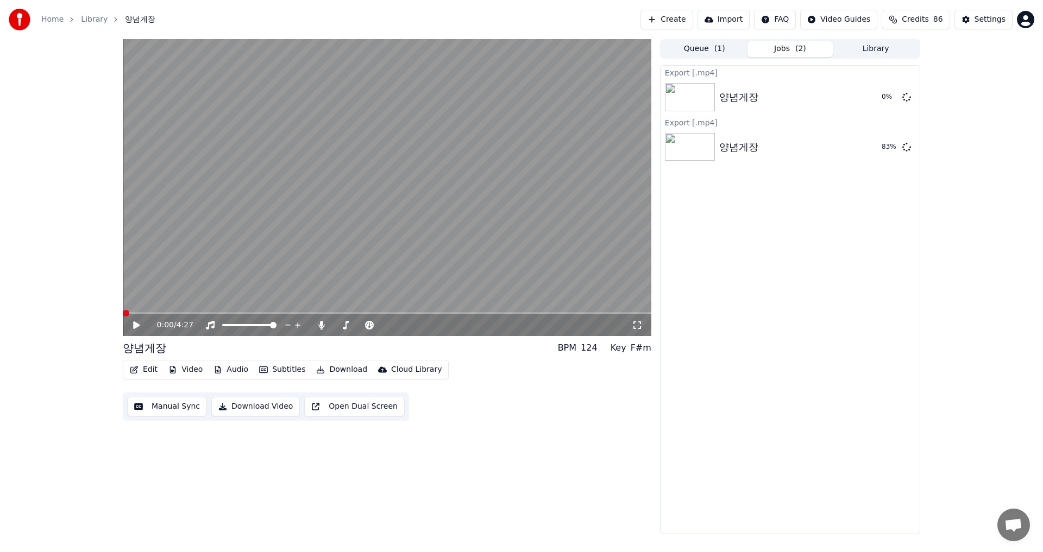
click at [138, 322] on icon at bounding box center [144, 325] width 26 height 9
click at [136, 325] on icon at bounding box center [136, 325] width 5 height 7
